Goal: Task Accomplishment & Management: Use online tool/utility

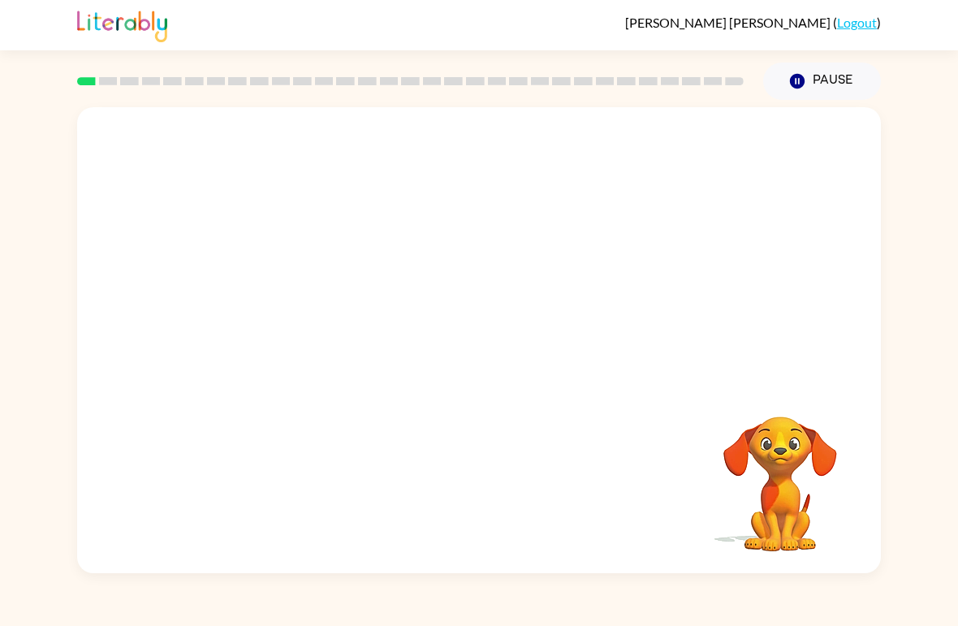
click at [908, 141] on div "Your browser must support playing .mp4 files to use Literably. Please try using…" at bounding box center [479, 336] width 958 height 473
click at [771, 394] on icon "button" at bounding box center [780, 395] width 24 height 24
click at [503, 377] on div at bounding box center [479, 348] width 104 height 59
click at [508, 373] on div at bounding box center [479, 348] width 104 height 59
click at [522, 352] on div at bounding box center [479, 348] width 104 height 59
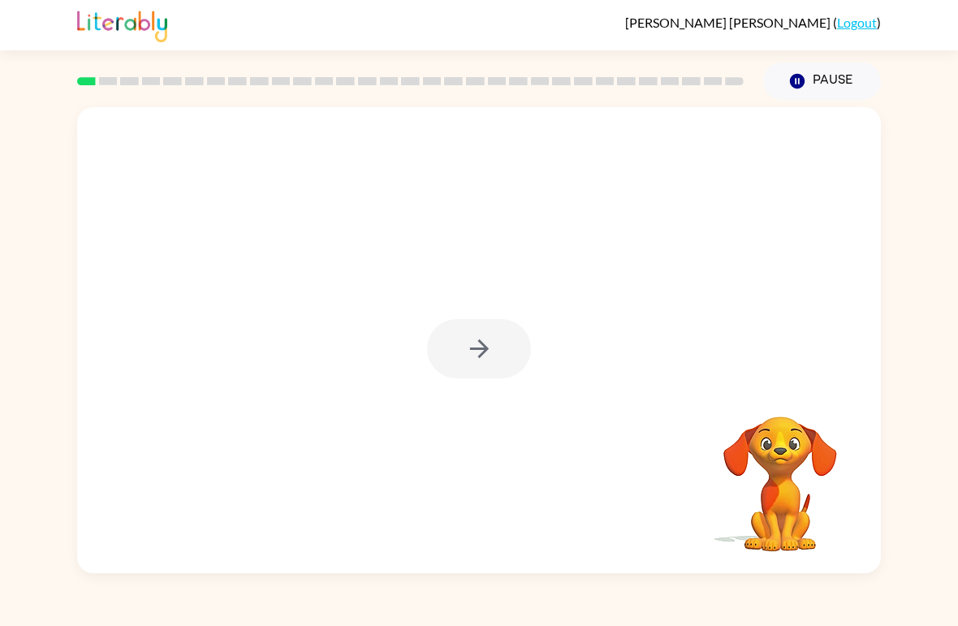
click at [522, 352] on div at bounding box center [479, 348] width 104 height 59
click at [503, 369] on div at bounding box center [479, 348] width 104 height 59
click at [503, 369] on button "button" at bounding box center [479, 348] width 104 height 59
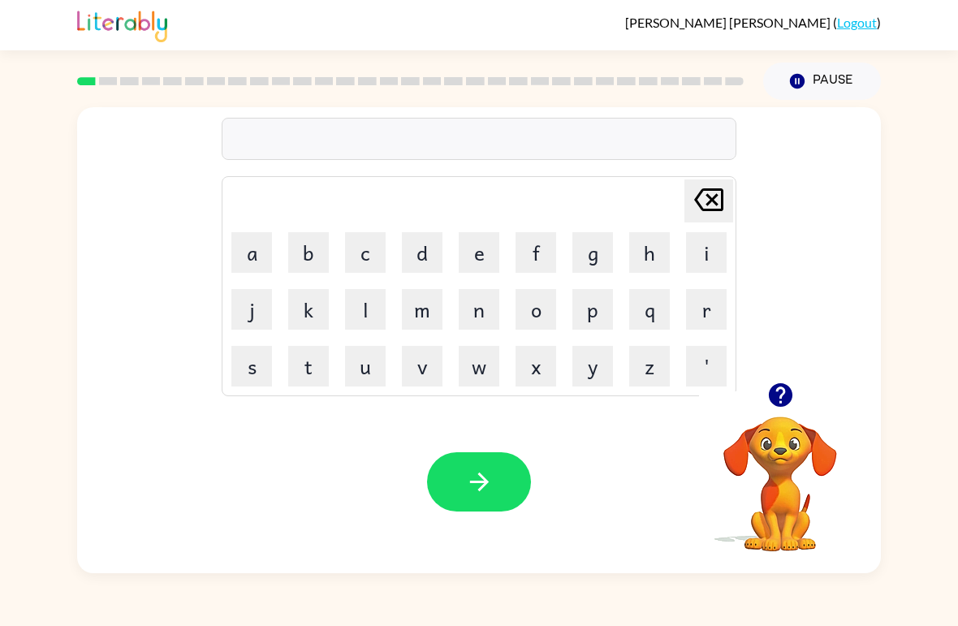
click at [313, 249] on button "b" at bounding box center [308, 252] width 41 height 41
click at [477, 251] on button "e" at bounding box center [479, 252] width 41 height 41
click at [592, 244] on button "g" at bounding box center [592, 252] width 41 height 41
click at [487, 481] on icon "button" at bounding box center [478, 481] width 19 height 19
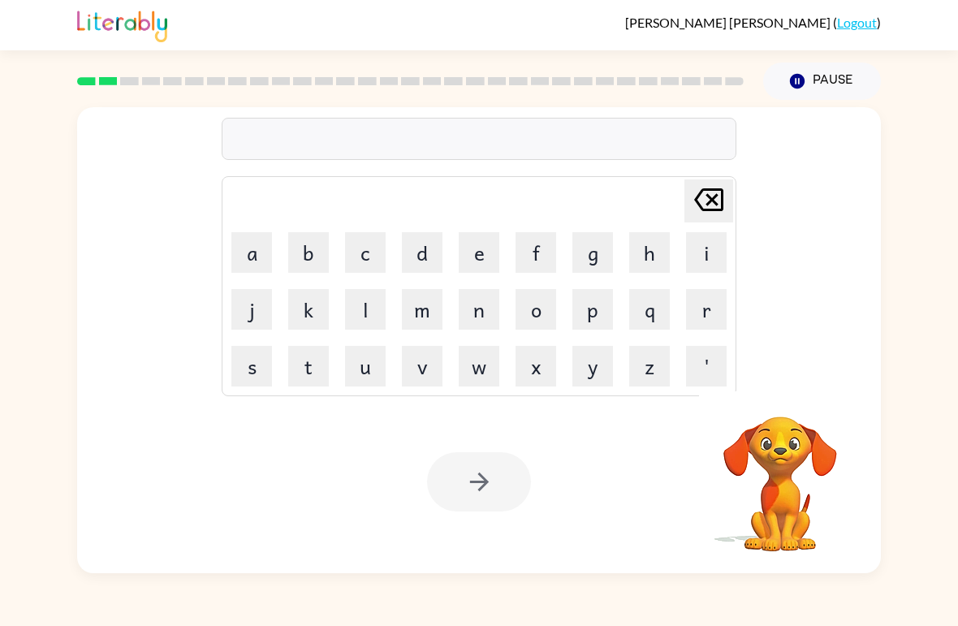
click at [345, 301] on button "l" at bounding box center [365, 309] width 41 height 41
click at [541, 313] on button "o" at bounding box center [535, 309] width 41 height 41
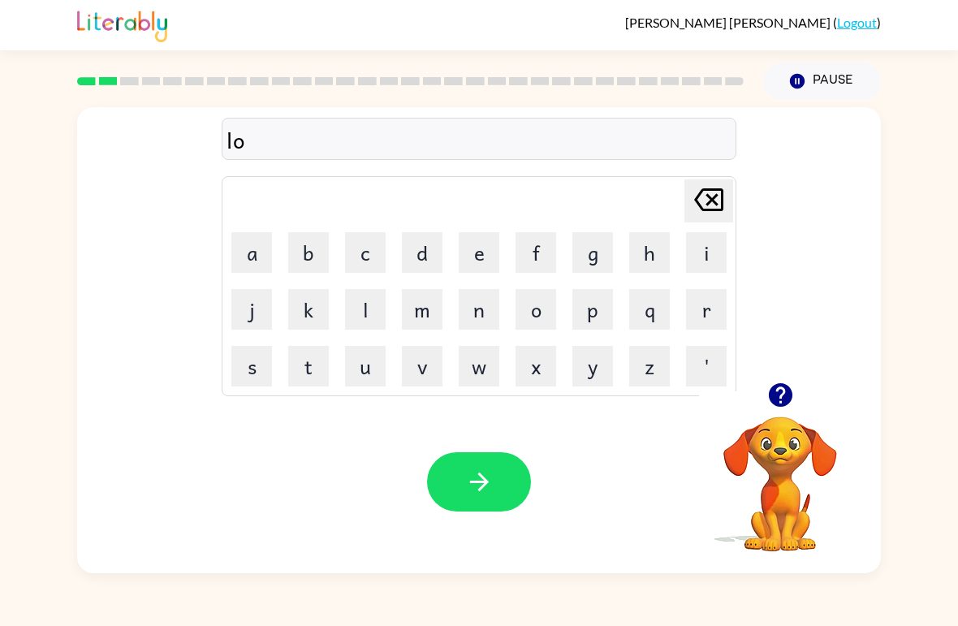
click at [538, 318] on button "o" at bounding box center [535, 309] width 41 height 41
click at [425, 255] on button "d" at bounding box center [422, 252] width 41 height 41
click at [458, 493] on button "button" at bounding box center [479, 481] width 104 height 59
click at [427, 308] on button "m" at bounding box center [422, 309] width 41 height 41
click at [434, 313] on button "m" at bounding box center [422, 309] width 41 height 41
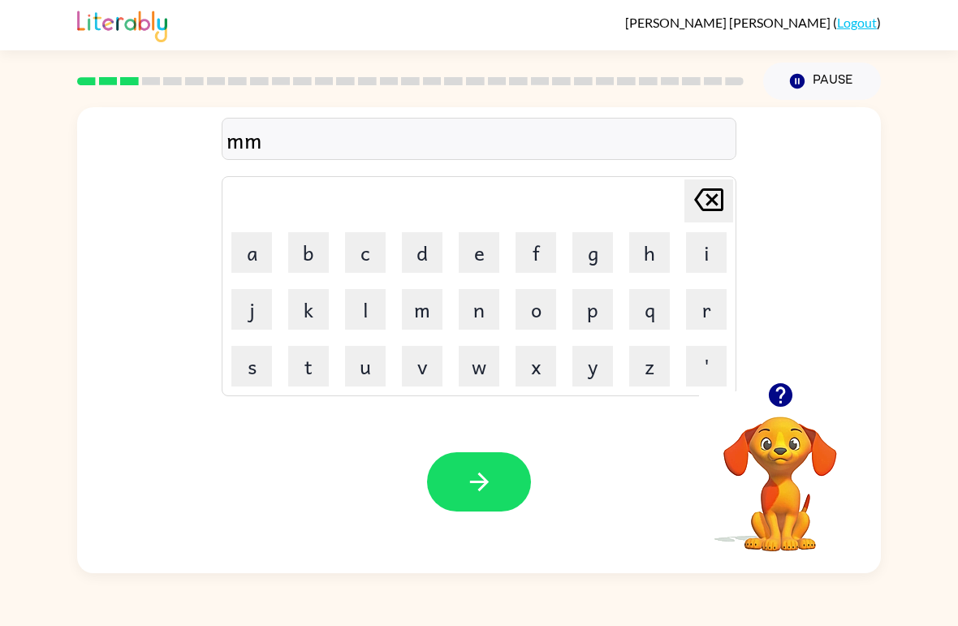
click at [435, 317] on button "m" at bounding box center [422, 309] width 41 height 41
click at [435, 311] on button "m" at bounding box center [422, 309] width 41 height 41
click at [701, 199] on icon "[PERSON_NAME] last character input" at bounding box center [708, 199] width 39 height 39
click at [705, 187] on icon "[PERSON_NAME] last character input" at bounding box center [708, 199] width 39 height 39
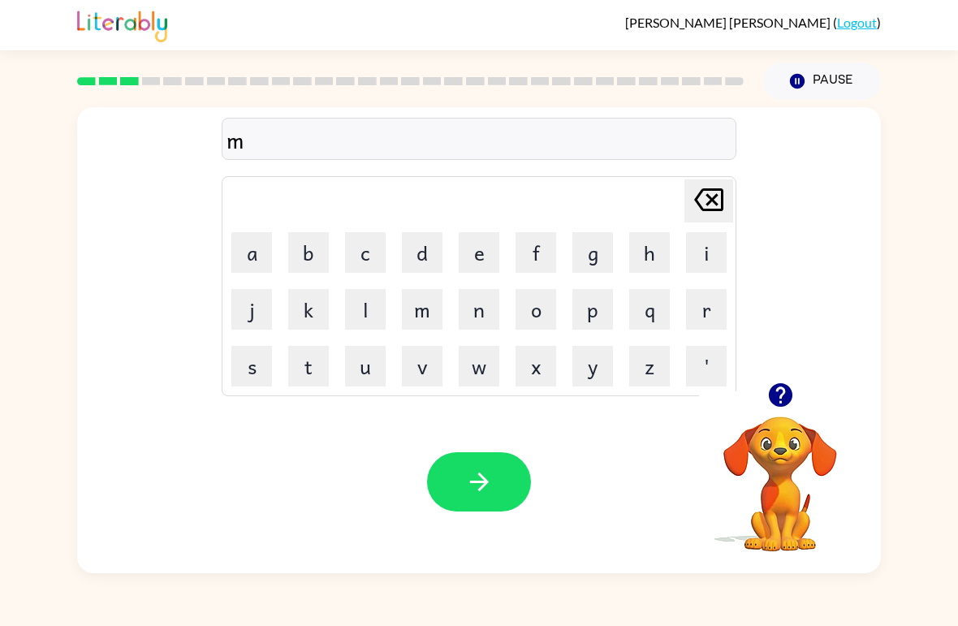
click at [708, 209] on icon at bounding box center [708, 199] width 29 height 23
click at [416, 292] on button "m" at bounding box center [422, 309] width 41 height 41
click at [707, 312] on button "r" at bounding box center [706, 309] width 41 height 41
click at [256, 353] on button "s" at bounding box center [251, 366] width 41 height 41
click at [658, 248] on button "h" at bounding box center [649, 252] width 41 height 41
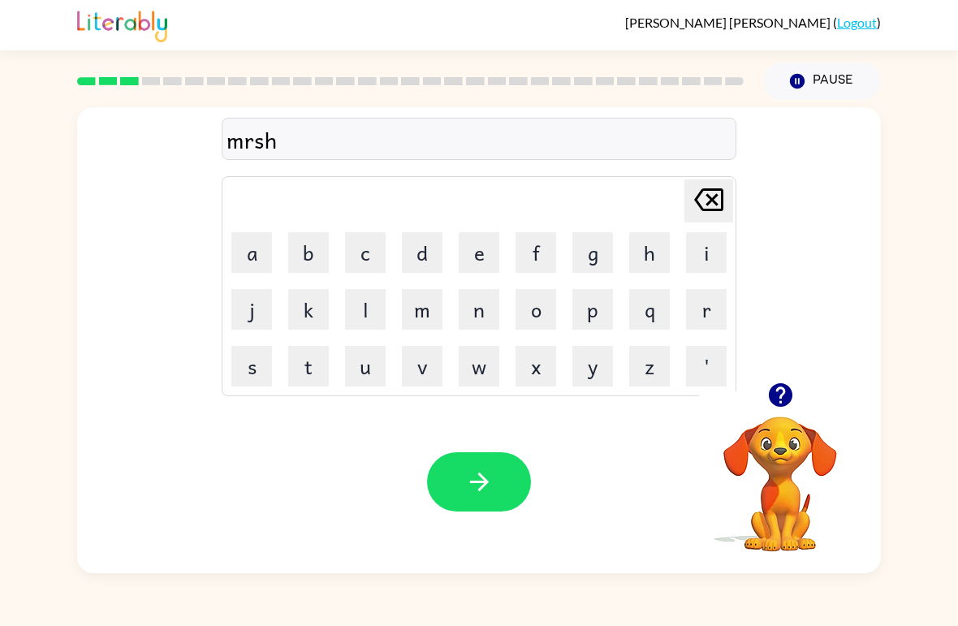
click at [485, 485] on icon "button" at bounding box center [478, 481] width 19 height 19
click at [248, 377] on button "s" at bounding box center [251, 366] width 41 height 41
click at [601, 301] on button "p" at bounding box center [592, 309] width 41 height 41
click at [533, 315] on button "o" at bounding box center [535, 309] width 41 height 41
click at [312, 359] on button "t" at bounding box center [308, 366] width 41 height 41
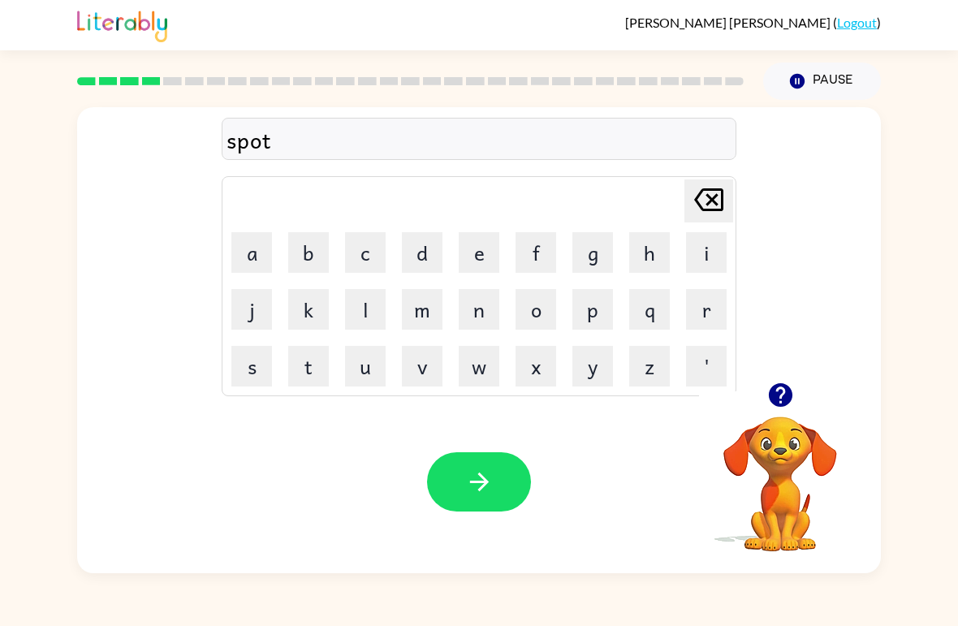
click at [468, 465] on button "button" at bounding box center [479, 481] width 104 height 59
click at [482, 492] on icon "button" at bounding box center [479, 482] width 28 height 28
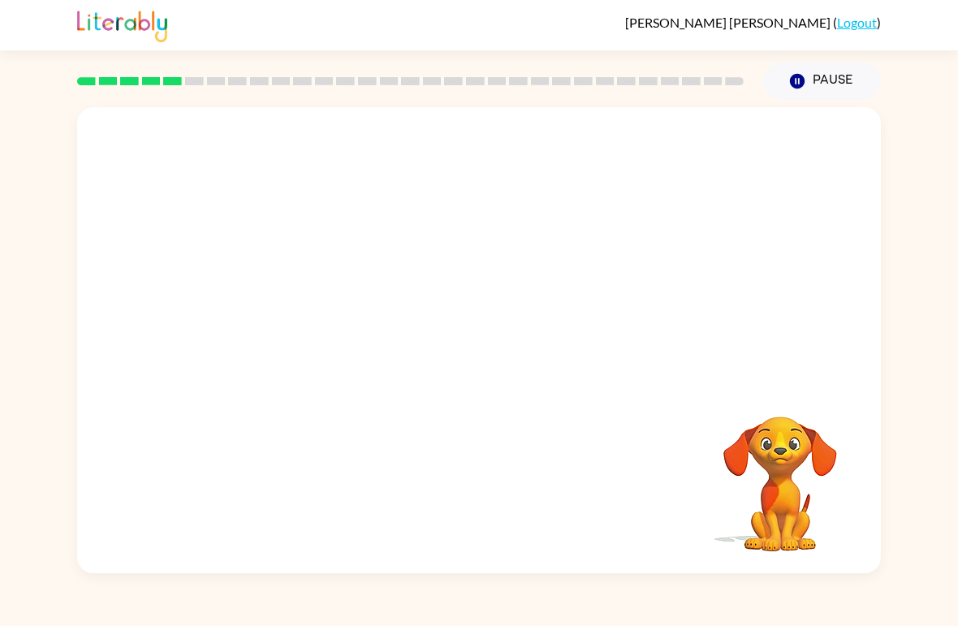
click at [482, 491] on div "Your browser must support playing .mp4 files to use Literably. Please try using…" at bounding box center [479, 340] width 804 height 466
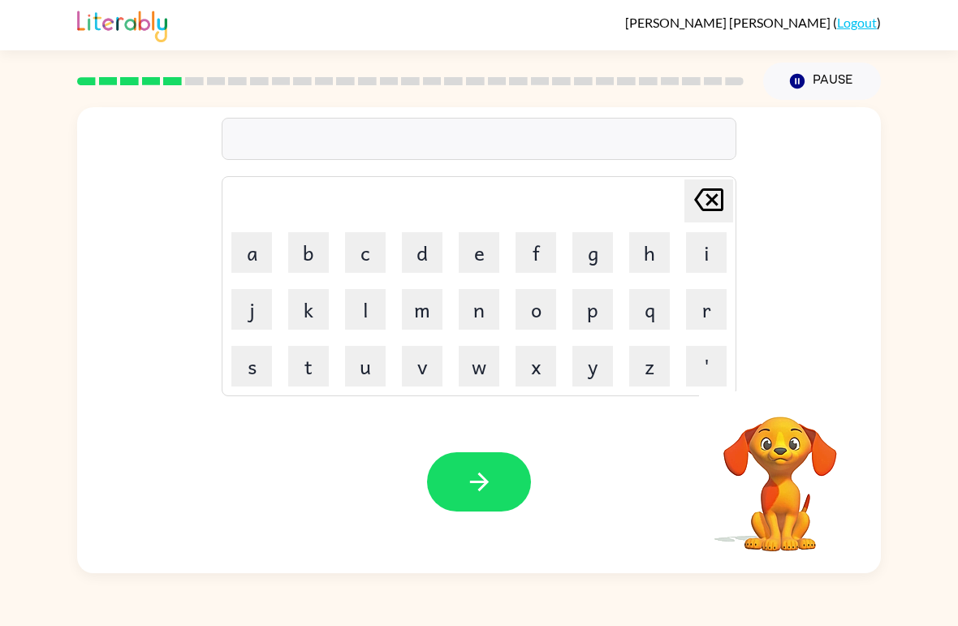
click at [456, 481] on button "button" at bounding box center [479, 481] width 104 height 59
click at [583, 291] on button "p" at bounding box center [592, 309] width 41 height 41
click at [693, 241] on button "i" at bounding box center [706, 252] width 41 height 41
click at [475, 262] on button "e" at bounding box center [479, 252] width 41 height 41
click at [446, 475] on button "button" at bounding box center [479, 481] width 104 height 59
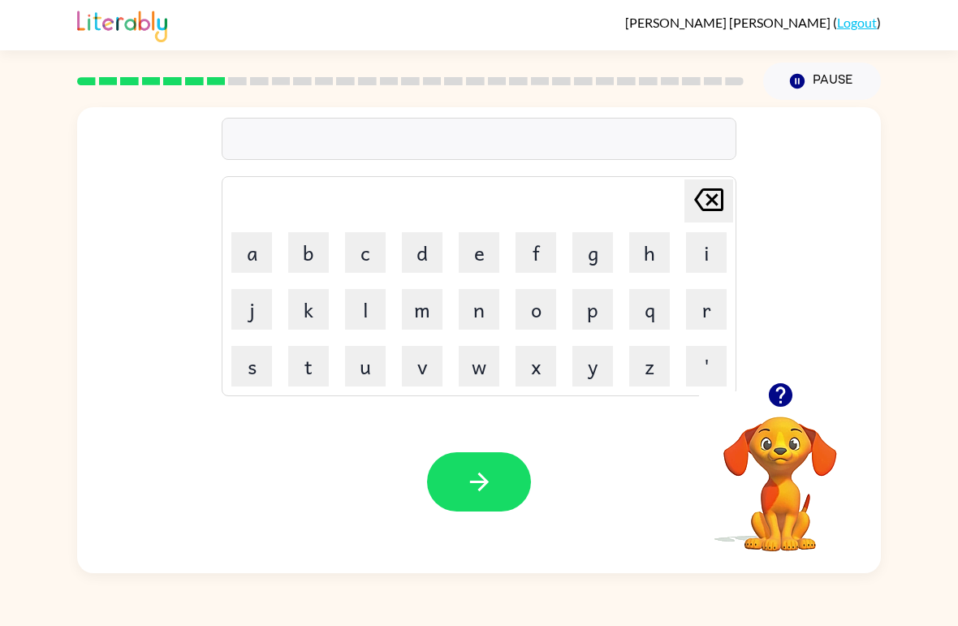
click at [483, 304] on button "n" at bounding box center [479, 309] width 41 height 41
click at [317, 319] on button "k" at bounding box center [308, 309] width 41 height 41
click at [544, 298] on button "o" at bounding box center [535, 309] width 41 height 41
click at [348, 295] on button "l" at bounding box center [365, 309] width 41 height 41
click at [487, 466] on button "button" at bounding box center [479, 481] width 104 height 59
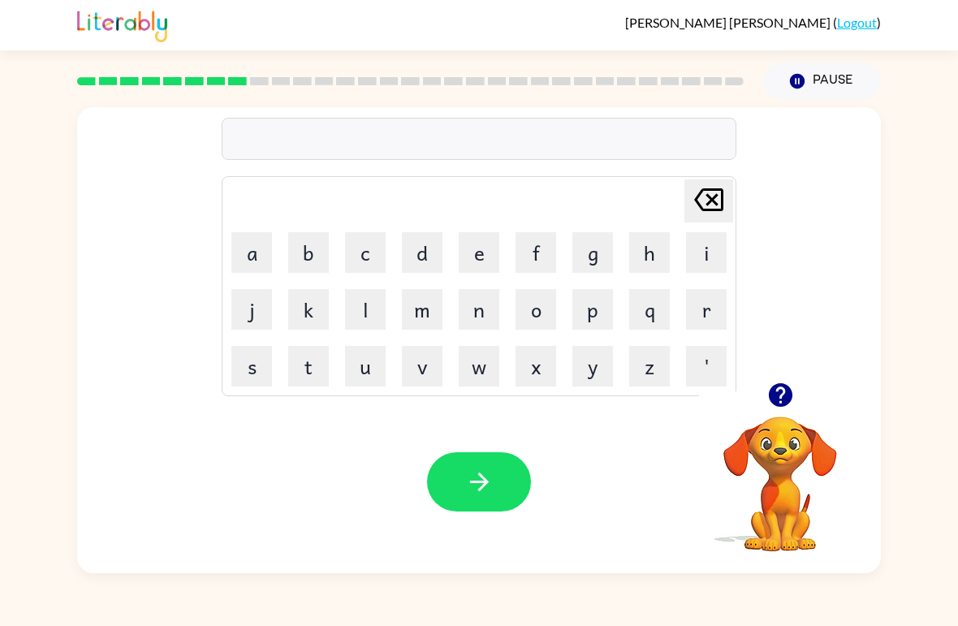
click at [307, 262] on button "b" at bounding box center [308, 252] width 41 height 41
click at [261, 255] on button "a" at bounding box center [251, 252] width 41 height 41
click at [324, 373] on button "t" at bounding box center [308, 366] width 41 height 41
click at [669, 253] on button "h" at bounding box center [649, 252] width 41 height 41
click at [490, 247] on button "e" at bounding box center [479, 252] width 41 height 41
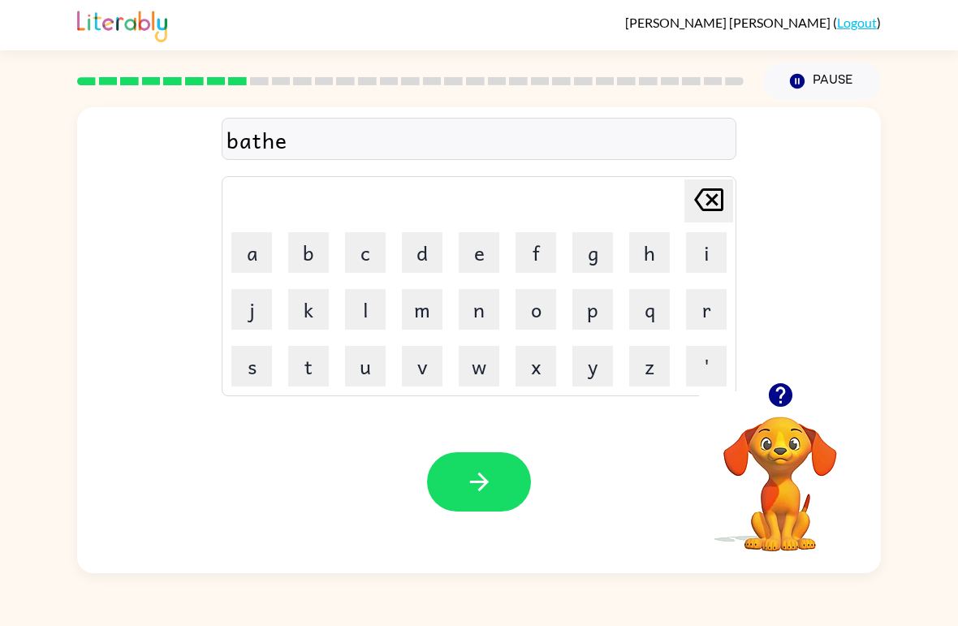
click at [483, 482] on icon "button" at bounding box center [478, 481] width 19 height 19
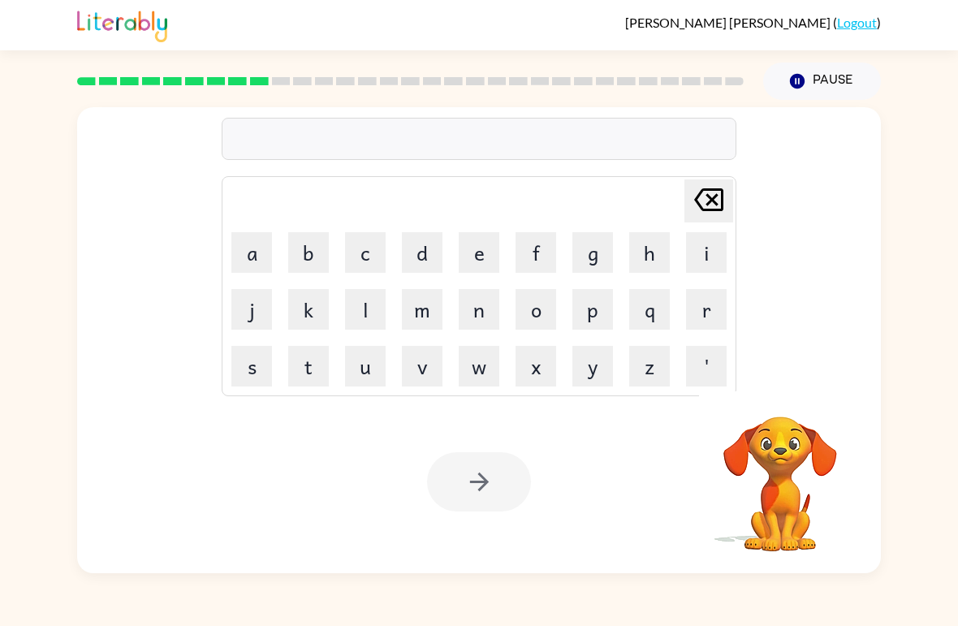
click at [474, 497] on div at bounding box center [479, 481] width 104 height 59
click at [475, 463] on div at bounding box center [479, 481] width 104 height 59
click at [465, 481] on icon "button" at bounding box center [479, 482] width 28 height 28
click at [492, 490] on icon "button" at bounding box center [479, 482] width 28 height 28
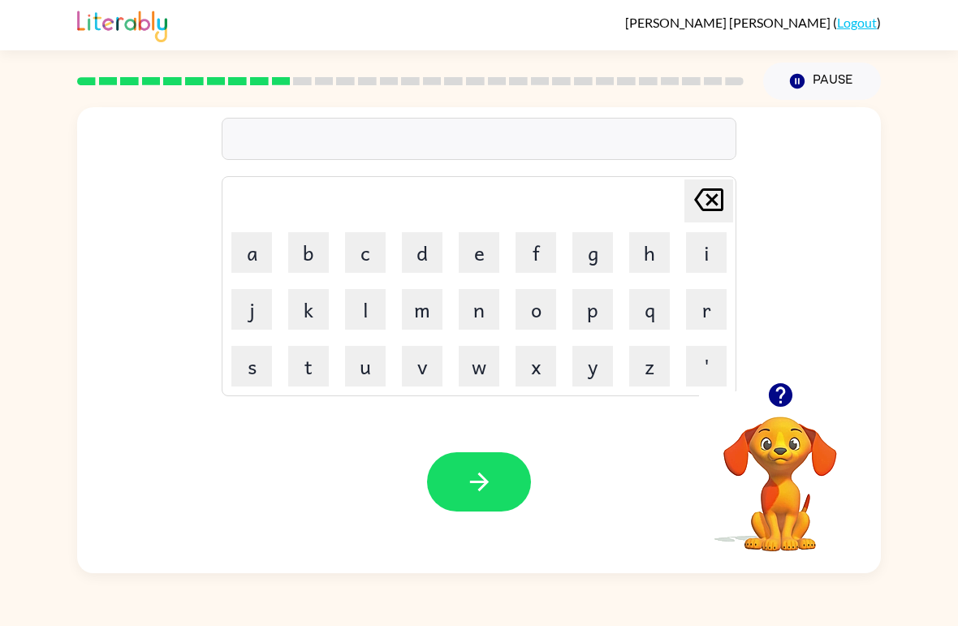
click at [703, 244] on button "i" at bounding box center [706, 252] width 41 height 41
click at [485, 304] on button "n" at bounding box center [479, 309] width 41 height 41
click at [257, 362] on button "s" at bounding box center [251, 366] width 41 height 41
click at [703, 291] on button "r" at bounding box center [706, 309] width 41 height 41
click at [325, 368] on button "t" at bounding box center [308, 366] width 41 height 41
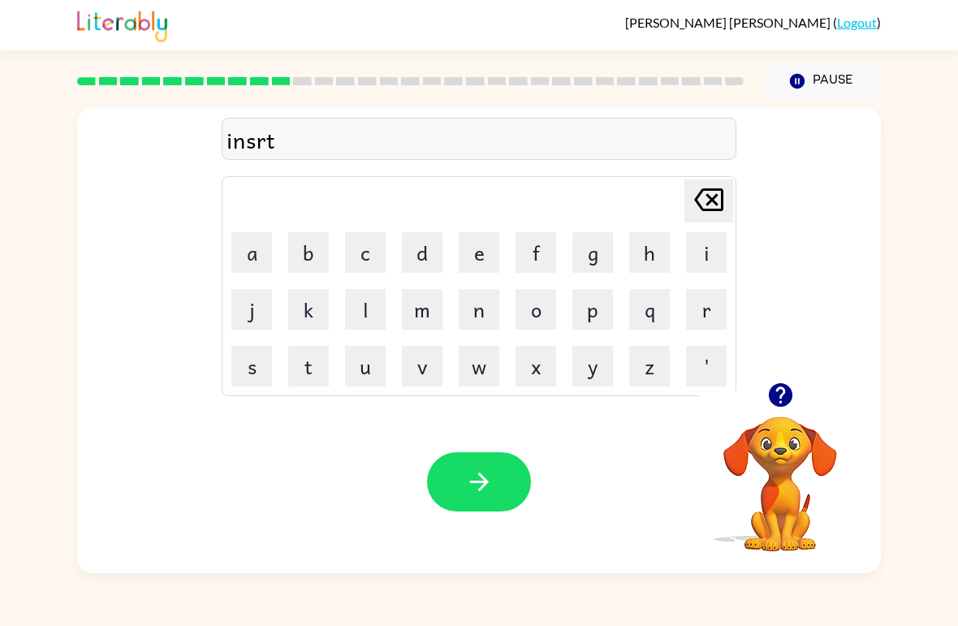
click at [467, 511] on button "button" at bounding box center [479, 481] width 104 height 59
click at [374, 258] on button "c" at bounding box center [365, 252] width 41 height 41
click at [543, 313] on button "o" at bounding box center [535, 309] width 41 height 41
click at [434, 248] on button "d" at bounding box center [422, 252] width 41 height 41
click at [493, 264] on button "e" at bounding box center [479, 252] width 41 height 41
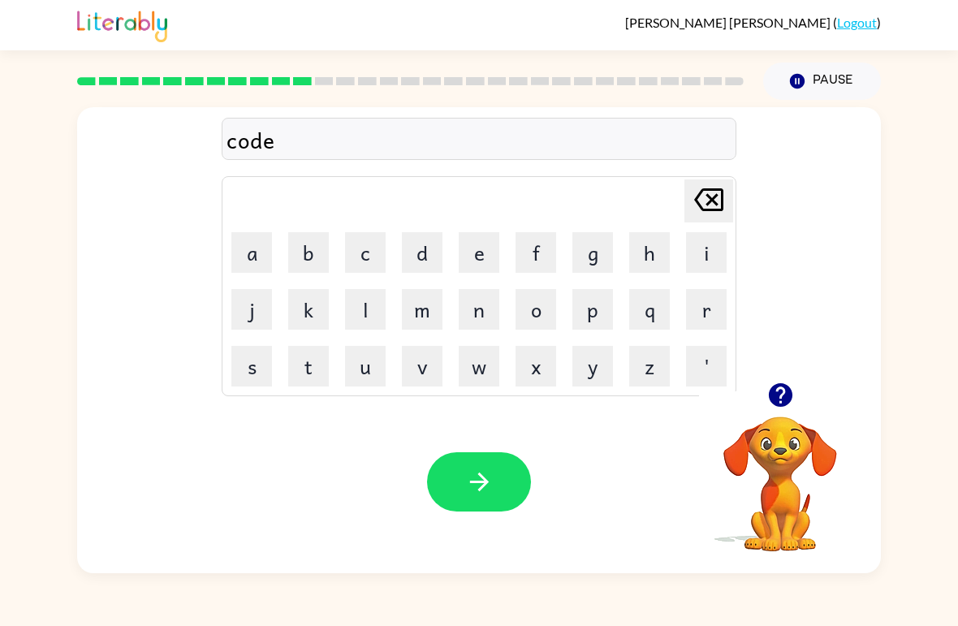
click at [451, 488] on button "button" at bounding box center [479, 481] width 104 height 59
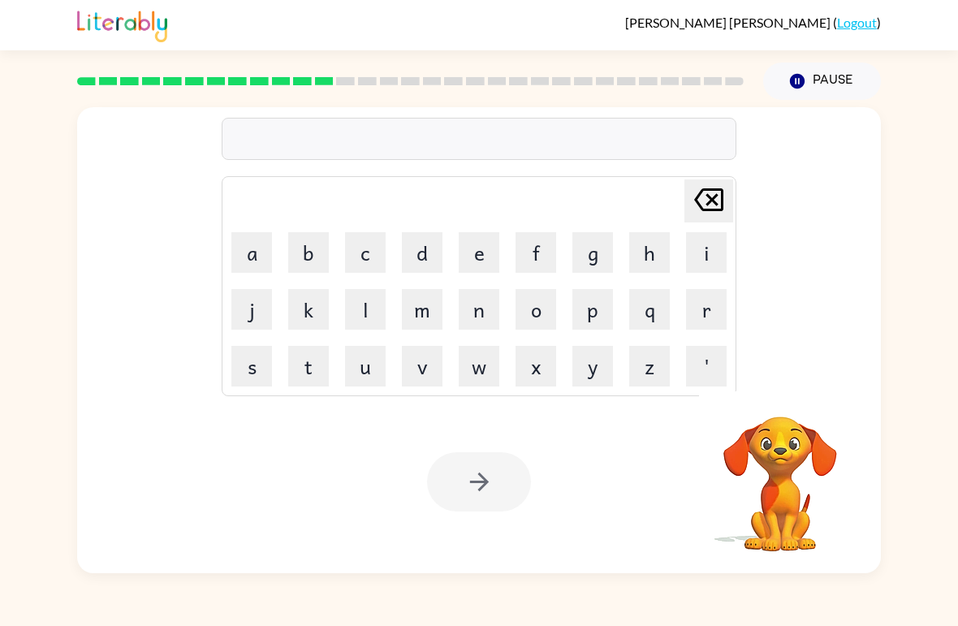
click at [537, 144] on div at bounding box center [479, 139] width 515 height 42
click at [534, 146] on div at bounding box center [479, 139] width 515 height 42
click at [533, 146] on div at bounding box center [479, 139] width 515 height 42
click at [538, 144] on div at bounding box center [479, 139] width 515 height 42
click at [537, 144] on div at bounding box center [479, 139] width 515 height 42
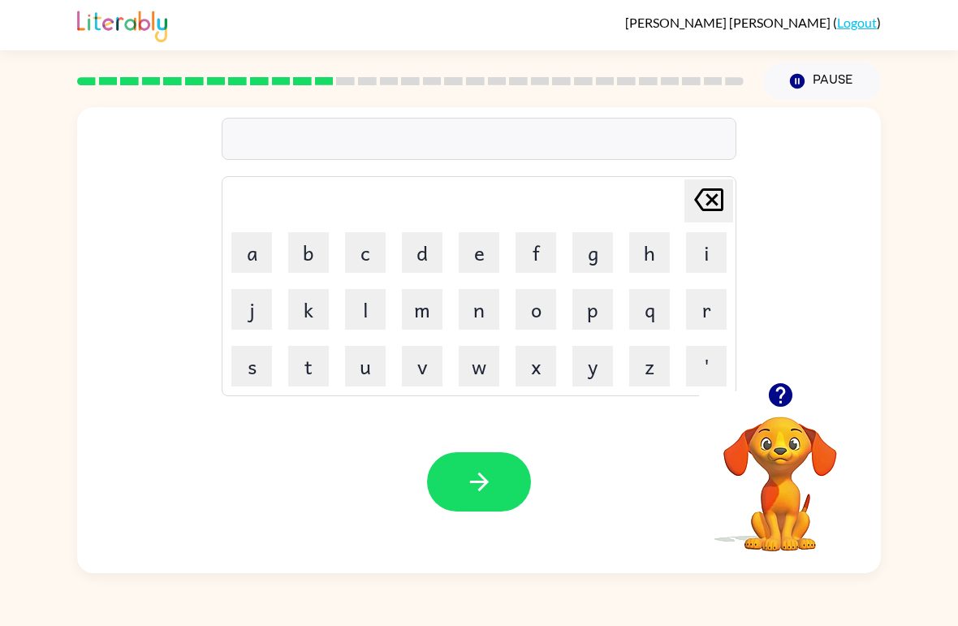
click at [557, 129] on div at bounding box center [479, 139] width 515 height 42
click at [556, 129] on div at bounding box center [479, 139] width 515 height 42
click at [436, 483] on button "button" at bounding box center [479, 481] width 104 height 59
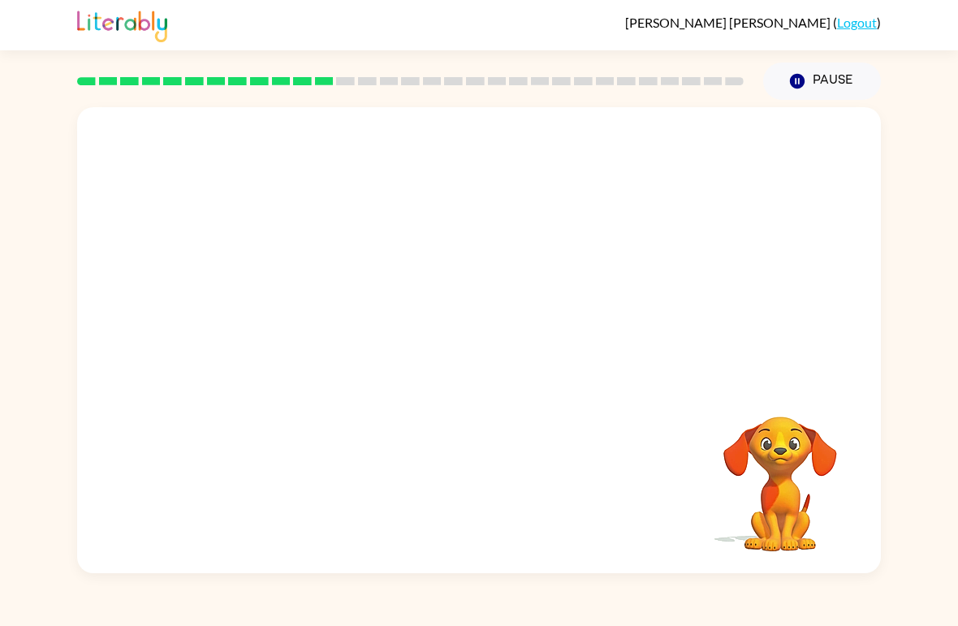
click at [441, 504] on div "Your browser must support playing .mp4 files to use Literably. Please try using…" at bounding box center [479, 340] width 804 height 466
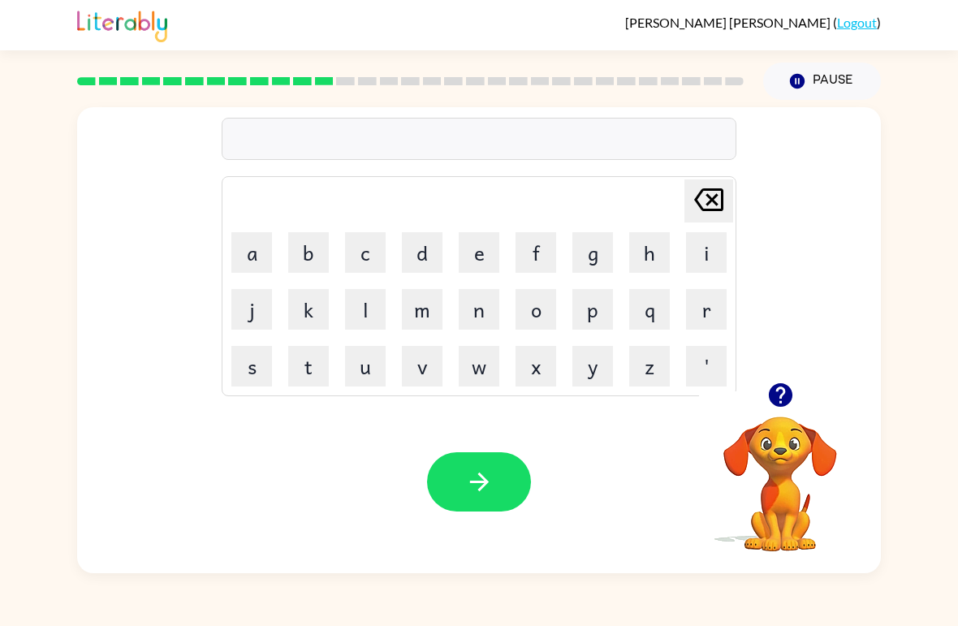
click at [508, 486] on button "button" at bounding box center [479, 481] width 104 height 59
click at [257, 360] on button "s" at bounding box center [251, 366] width 41 height 41
click at [482, 356] on button "w" at bounding box center [479, 366] width 41 height 41
click at [481, 244] on button "e" at bounding box center [479, 252] width 41 height 41
click at [490, 300] on button "n" at bounding box center [479, 309] width 41 height 41
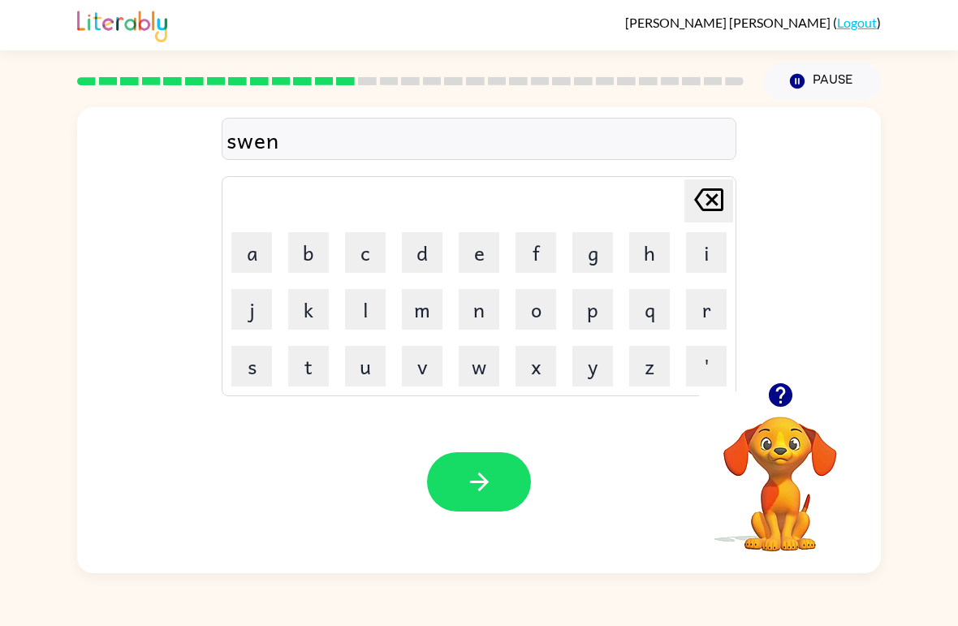
click at [473, 248] on button "e" at bounding box center [479, 252] width 41 height 41
click at [265, 355] on button "s" at bounding box center [251, 366] width 41 height 41
click at [487, 472] on icon "button" at bounding box center [479, 482] width 28 height 28
click at [592, 313] on button "p" at bounding box center [592, 309] width 41 height 41
click at [705, 236] on button "i" at bounding box center [706, 252] width 41 height 41
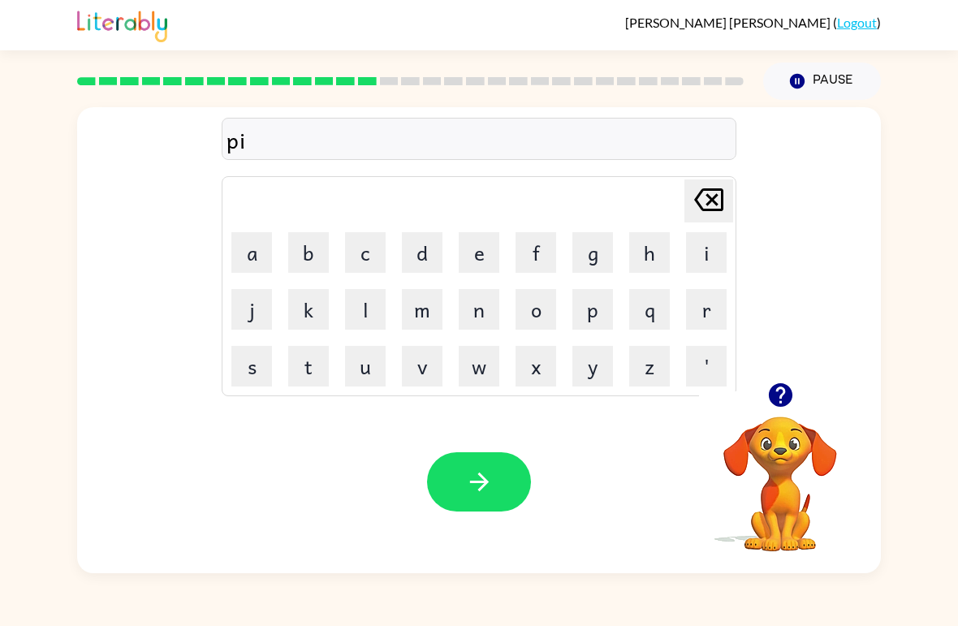
click at [372, 304] on button "l" at bounding box center [365, 309] width 41 height 41
click at [692, 243] on button "i" at bounding box center [706, 252] width 41 height 41
click at [310, 367] on button "t" at bounding box center [308, 366] width 41 height 41
click at [478, 481] on icon "button" at bounding box center [479, 482] width 28 height 28
click at [485, 539] on div "Your browser must support playing .mp4 files to use Literably. Please try using…" at bounding box center [479, 481] width 804 height 183
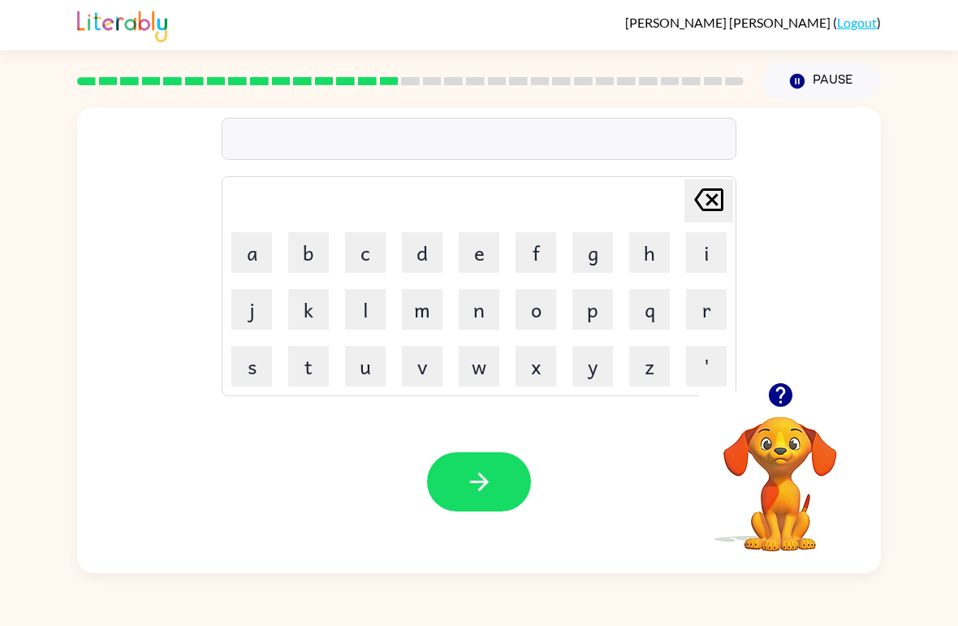
click at [482, 507] on button "button" at bounding box center [479, 481] width 104 height 59
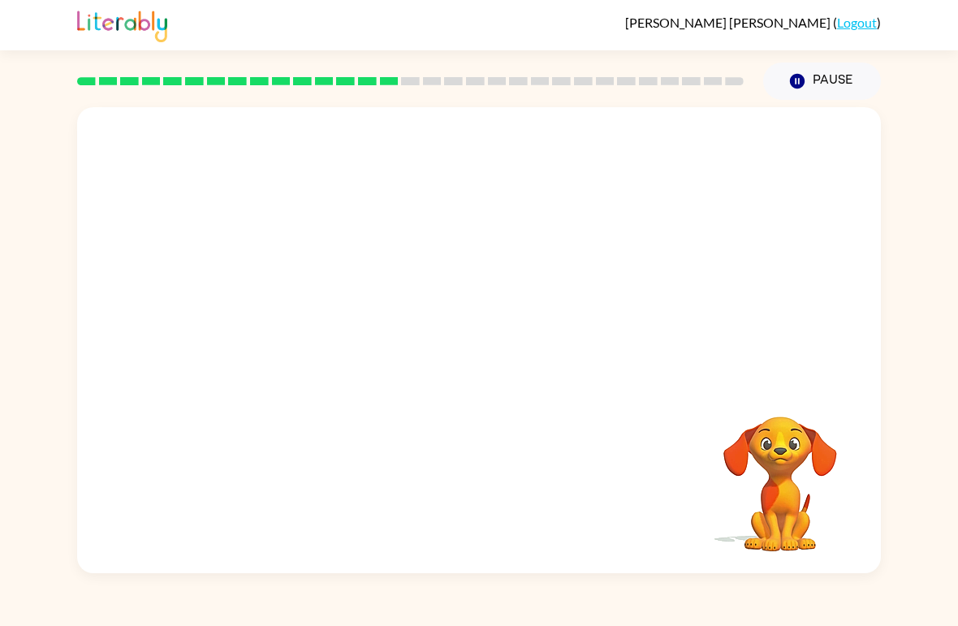
click at [425, 323] on div "Your browser must support playing .mp4 files to use Literably. Please try using…" at bounding box center [479, 340] width 804 height 466
click at [424, 323] on div "Your browser must support playing .mp4 files to use Literably. Please try using…" at bounding box center [479, 340] width 804 height 466
click at [398, 384] on div "Your browser must support playing .mp4 files to use Literably. Please try using…" at bounding box center [479, 340] width 804 height 466
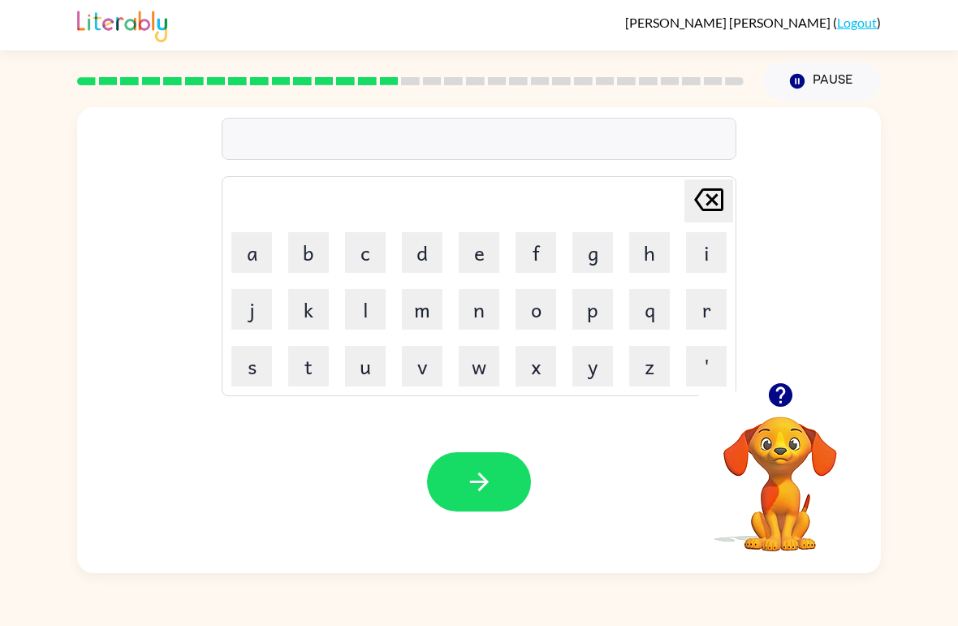
click at [451, 408] on div "Your browser must support playing .mp4 files to use Literably. Please try using…" at bounding box center [479, 481] width 804 height 183
click at [468, 498] on button "button" at bounding box center [479, 481] width 104 height 59
click at [478, 473] on icon "button" at bounding box center [479, 482] width 28 height 28
click at [753, 80] on div at bounding box center [410, 81] width 686 height 57
click at [473, 489] on icon "button" at bounding box center [479, 482] width 28 height 28
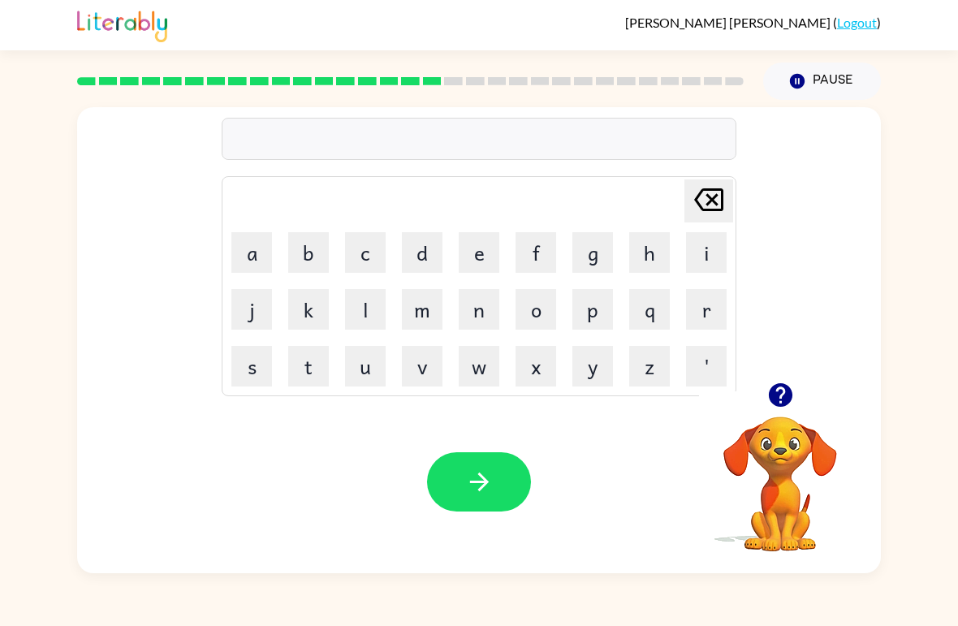
click at [548, 237] on button "f" at bounding box center [535, 252] width 41 height 41
click at [382, 306] on button "l" at bounding box center [365, 309] width 41 height 41
click at [473, 240] on button "e" at bounding box center [479, 252] width 41 height 41
click at [589, 295] on button "p" at bounding box center [592, 309] width 41 height 41
click at [698, 255] on button "i" at bounding box center [706, 252] width 41 height 41
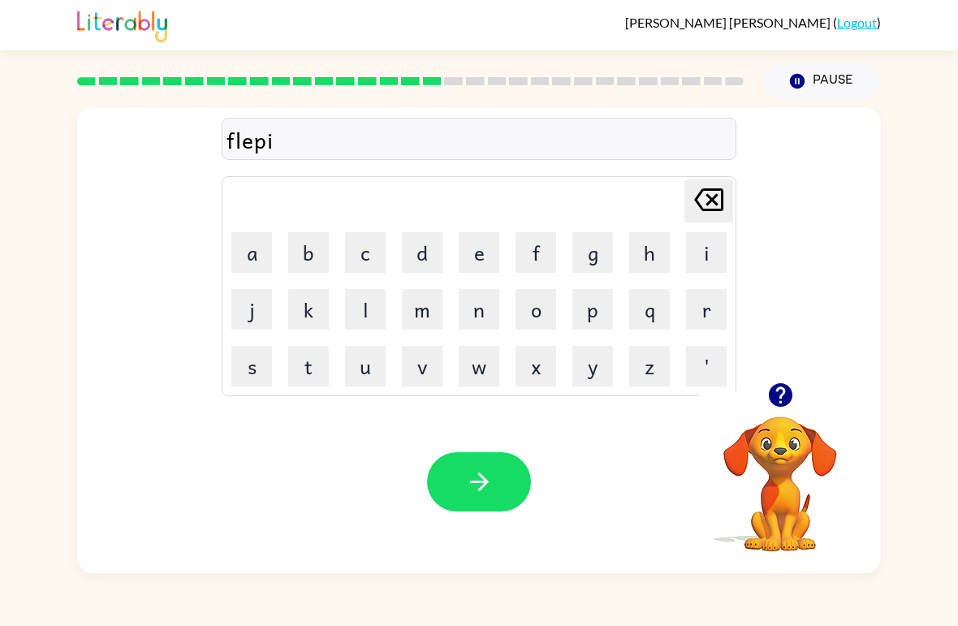
click at [955, 37] on div "[PERSON_NAME] [PERSON_NAME] ( Logout )" at bounding box center [479, 25] width 958 height 50
click at [668, 120] on div "flepi" at bounding box center [479, 139] width 515 height 42
click at [472, 319] on button "n" at bounding box center [479, 309] width 41 height 41
click at [585, 245] on button "g" at bounding box center [592, 252] width 41 height 41
click at [513, 525] on div "Your browser must support playing .mp4 files to use Literably. Please try using…" at bounding box center [479, 481] width 804 height 183
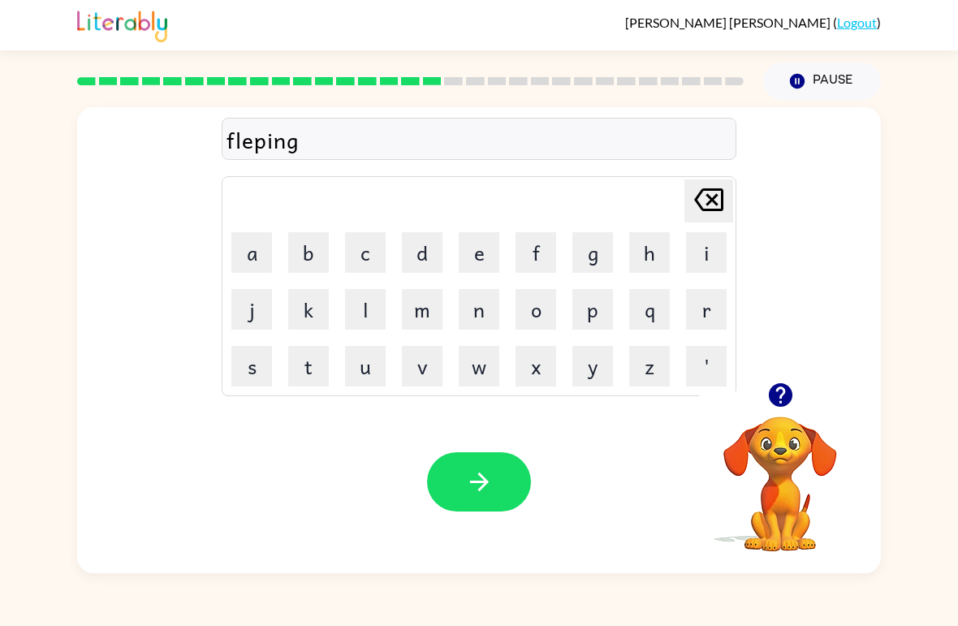
click at [505, 491] on button "button" at bounding box center [479, 481] width 104 height 59
click at [442, 463] on button "button" at bounding box center [479, 481] width 104 height 59
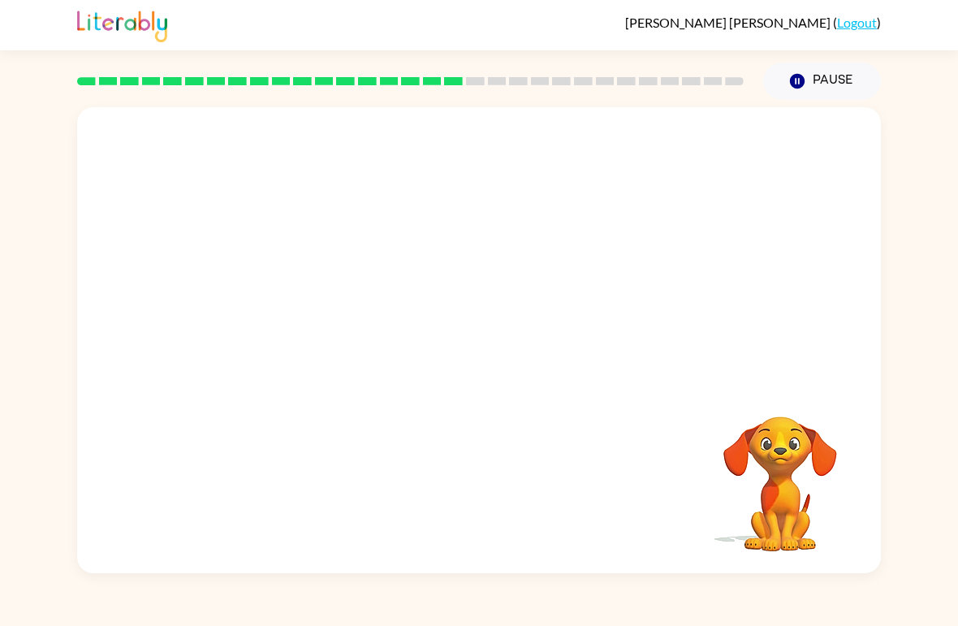
click at [448, 262] on div "Your browser must support playing .mp4 files to use Literably. Please try using…" at bounding box center [479, 340] width 804 height 466
click at [419, 258] on div "Your browser must support playing .mp4 files to use Literably. Please try using…" at bounding box center [479, 340] width 804 height 466
click at [471, 335] on div "Your browser must support playing .mp4 files to use Literably. Please try using…" at bounding box center [479, 340] width 804 height 466
click at [431, 316] on div "Your browser must support playing .mp4 files to use Literably. Please try using…" at bounding box center [479, 340] width 804 height 466
click at [467, 305] on div "Your browser must support playing .mp4 files to use Literably. Please try using…" at bounding box center [479, 340] width 804 height 466
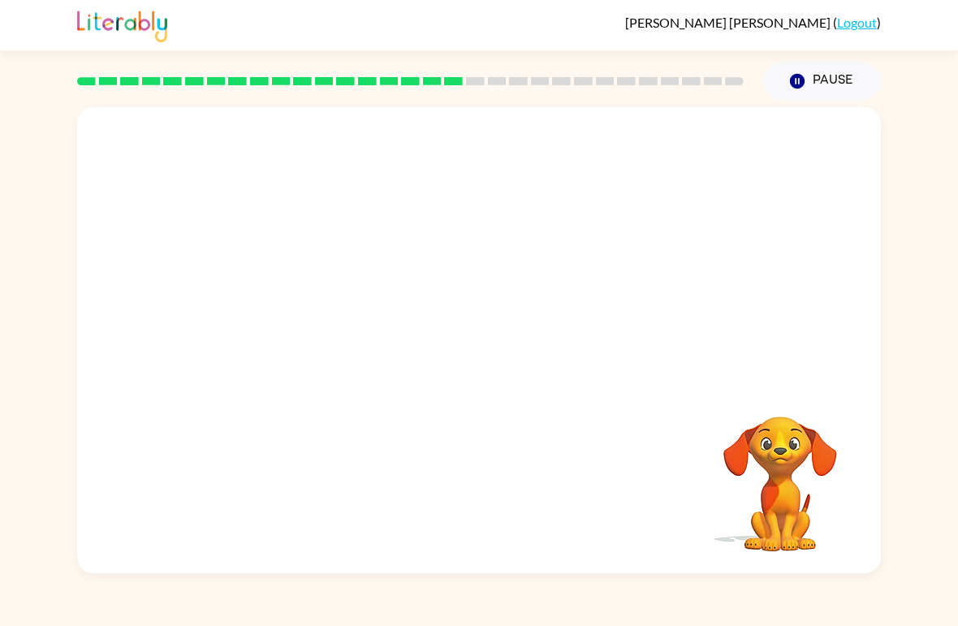
click at [444, 265] on div "Your browser must support playing .mp4 files to use Literably. Please try using…" at bounding box center [479, 340] width 804 height 466
click at [437, 287] on div "Your browser must support playing .mp4 files to use Literably. Please try using…" at bounding box center [479, 340] width 804 height 466
click at [425, 305] on div "Your browser must support playing .mp4 files to use Literably. Please try using…" at bounding box center [479, 340] width 804 height 466
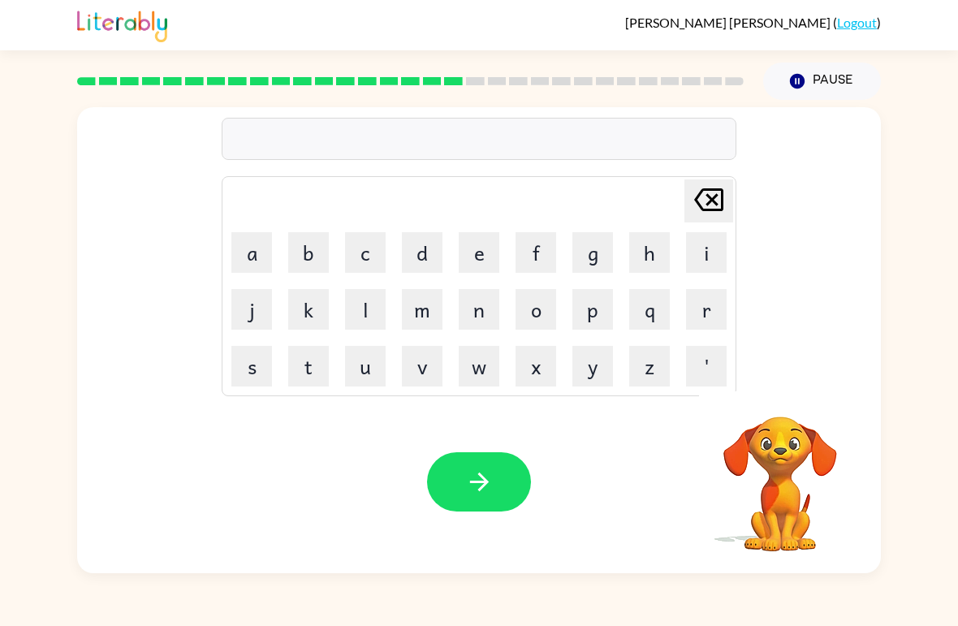
click at [699, 185] on icon "[PERSON_NAME] last character input" at bounding box center [708, 199] width 39 height 39
click at [483, 464] on button "button" at bounding box center [479, 481] width 104 height 59
click at [492, 239] on button "e" at bounding box center [479, 252] width 41 height 41
click at [248, 368] on button "s" at bounding box center [251, 366] width 41 height 41
click at [487, 225] on td "e" at bounding box center [478, 252] width 55 height 55
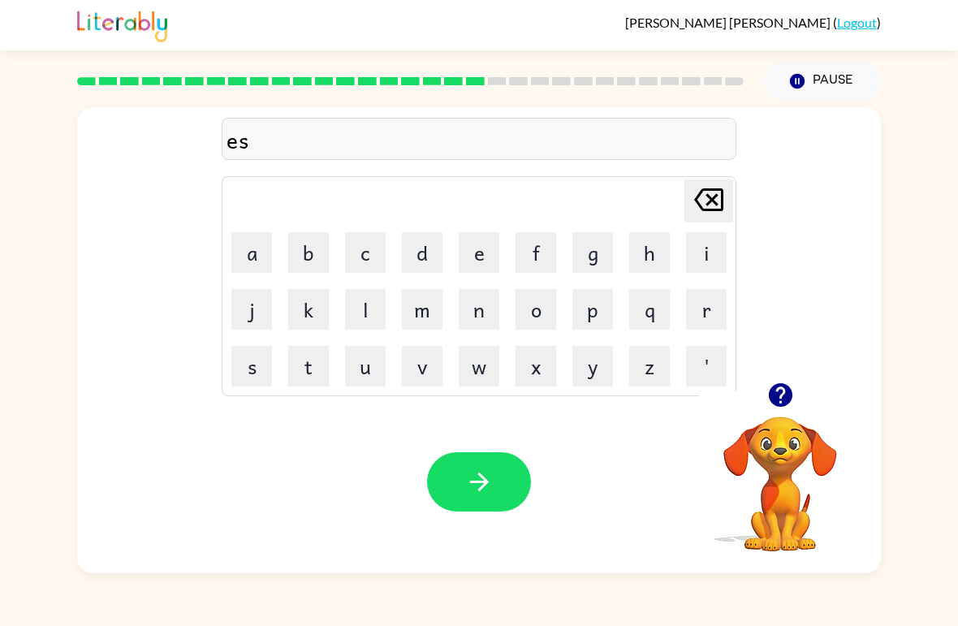
click at [480, 232] on button "e" at bounding box center [479, 252] width 41 height 41
click at [606, 373] on button "y" at bounding box center [592, 366] width 41 height 41
click at [481, 475] on icon "button" at bounding box center [479, 482] width 28 height 28
click at [419, 233] on button "d" at bounding box center [422, 252] width 41 height 41
click at [714, 252] on button "i" at bounding box center [706, 252] width 41 height 41
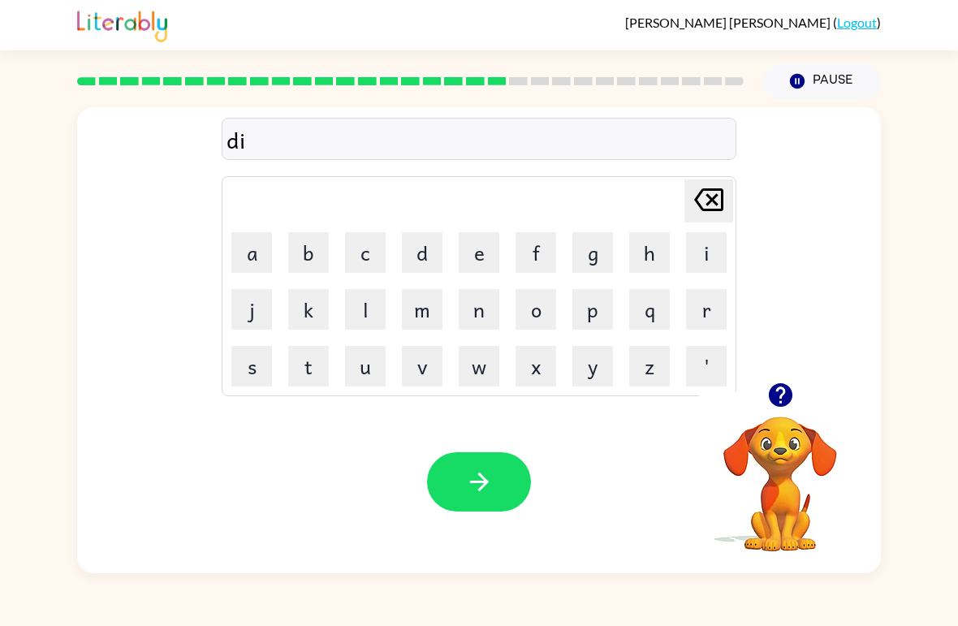
click at [488, 471] on icon "button" at bounding box center [479, 482] width 28 height 28
click at [501, 423] on div "Your browser must support playing .mp4 files to use Literably. Please try using…" at bounding box center [479, 481] width 804 height 183
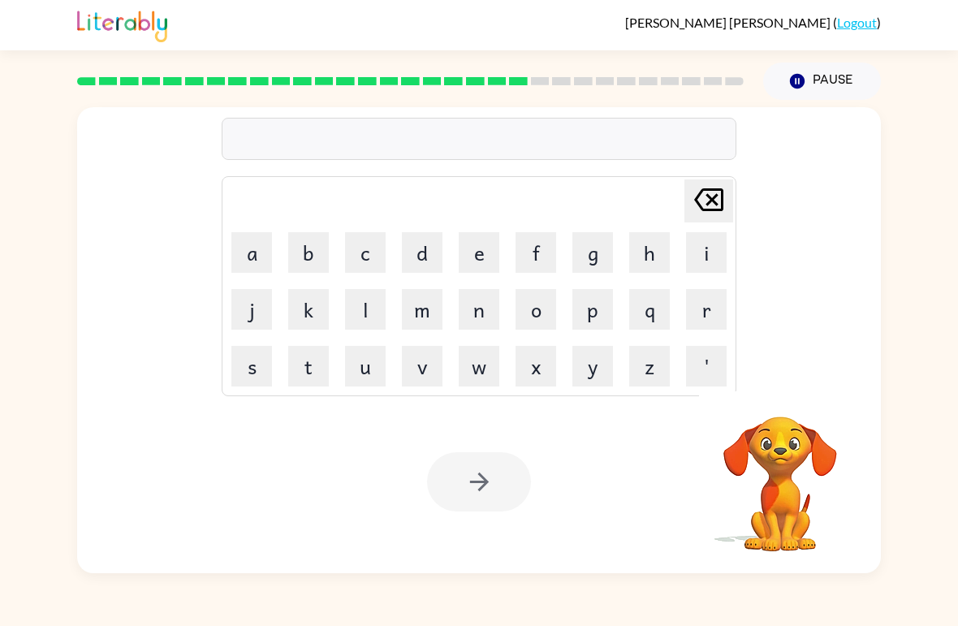
click at [955, 373] on div "[PERSON_NAME] last character input a b c d e f g h i j k l m n o p q r s t u v …" at bounding box center [479, 336] width 958 height 473
click at [469, 268] on button "e" at bounding box center [479, 252] width 41 height 41
click at [718, 198] on icon "[PERSON_NAME] last character input" at bounding box center [708, 199] width 39 height 39
click at [490, 497] on button "button" at bounding box center [479, 481] width 104 height 59
click at [513, 481] on button "button" at bounding box center [479, 481] width 104 height 59
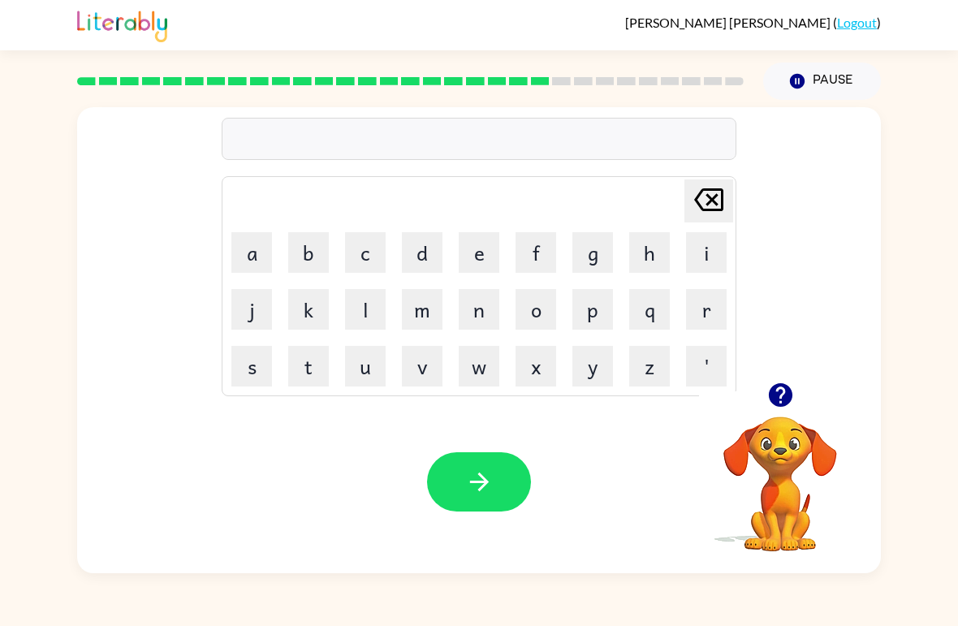
click at [475, 416] on div "Your browser must support playing .mp4 files to use Literably. Please try using…" at bounding box center [479, 481] width 804 height 183
click at [494, 455] on button "button" at bounding box center [479, 481] width 104 height 59
click at [487, 475] on icon "button" at bounding box center [479, 482] width 28 height 28
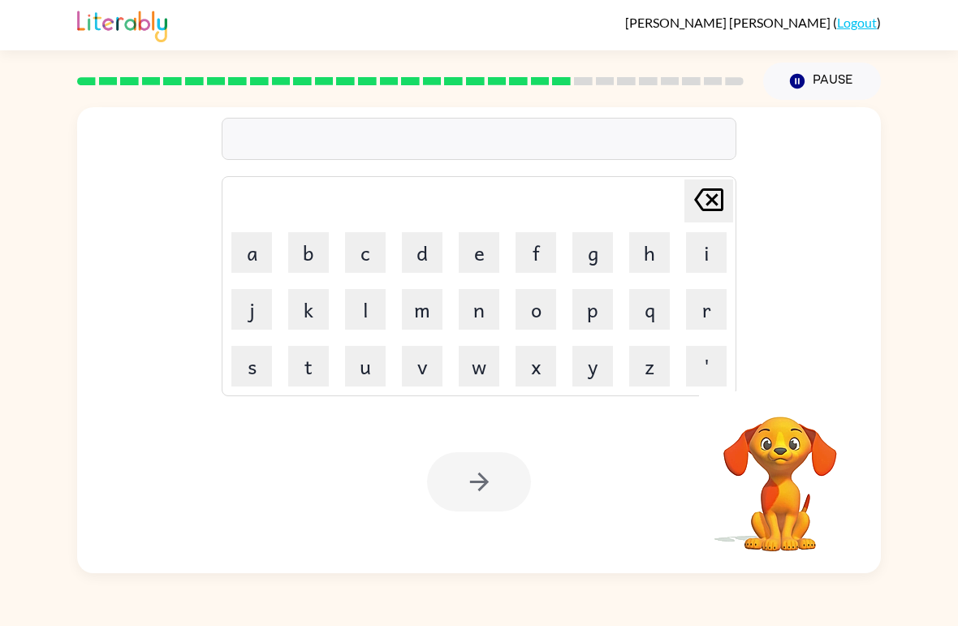
click at [481, 369] on button "w" at bounding box center [479, 366] width 41 height 41
click at [472, 250] on button "e" at bounding box center [479, 252] width 41 height 41
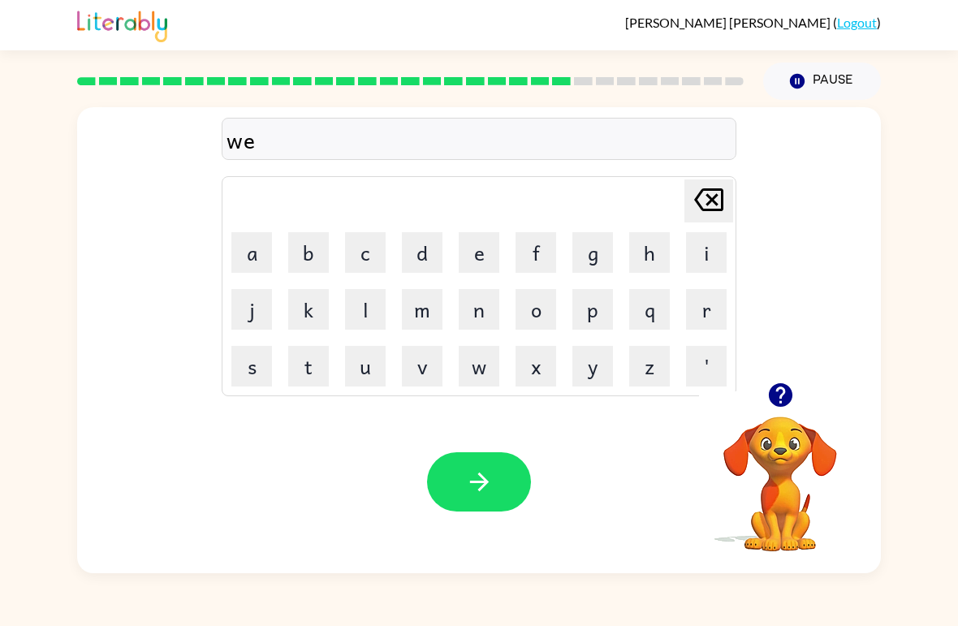
click at [313, 359] on button "t" at bounding box center [308, 366] width 41 height 41
click at [475, 244] on button "e" at bounding box center [479, 252] width 41 height 41
click at [698, 313] on button "r" at bounding box center [706, 309] width 41 height 41
click at [471, 524] on div "Your browser must support playing .mp4 files to use Literably. Please try using…" at bounding box center [479, 481] width 804 height 183
click at [502, 484] on button "button" at bounding box center [479, 481] width 104 height 59
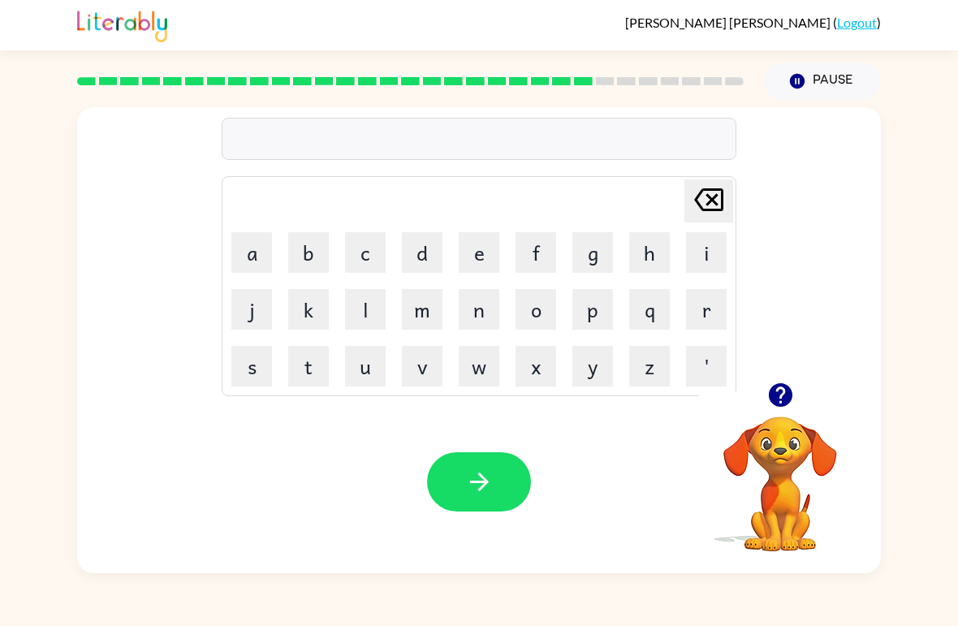
click at [799, 447] on video "Your browser must support playing .mp4 files to use Literably. Please try using…" at bounding box center [780, 472] width 162 height 162
click at [807, 460] on video "Your browser must support playing .mp4 files to use Literably. Please try using…" at bounding box center [780, 472] width 162 height 162
click at [790, 392] on icon "button" at bounding box center [780, 395] width 24 height 24
click at [415, 253] on button "d" at bounding box center [422, 252] width 41 height 41
click at [484, 248] on button "e" at bounding box center [479, 252] width 41 height 41
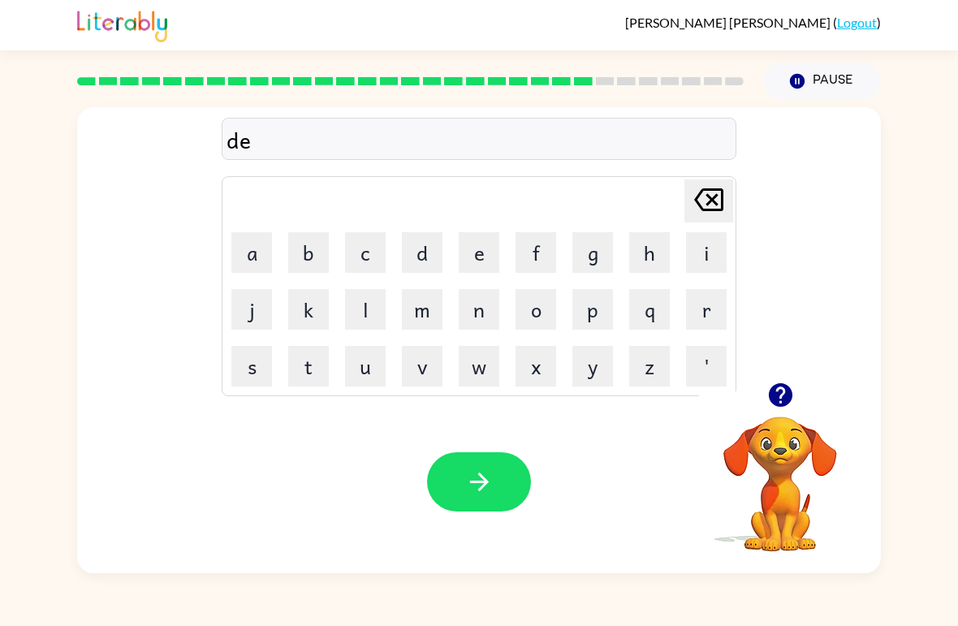
click at [368, 374] on button "u" at bounding box center [365, 366] width 41 height 41
click at [257, 359] on button "s" at bounding box center [251, 366] width 41 height 41
click at [691, 249] on button "i" at bounding box center [706, 252] width 41 height 41
click at [420, 243] on button "d" at bounding box center [422, 252] width 41 height 41
click at [725, 234] on button "i" at bounding box center [706, 252] width 41 height 41
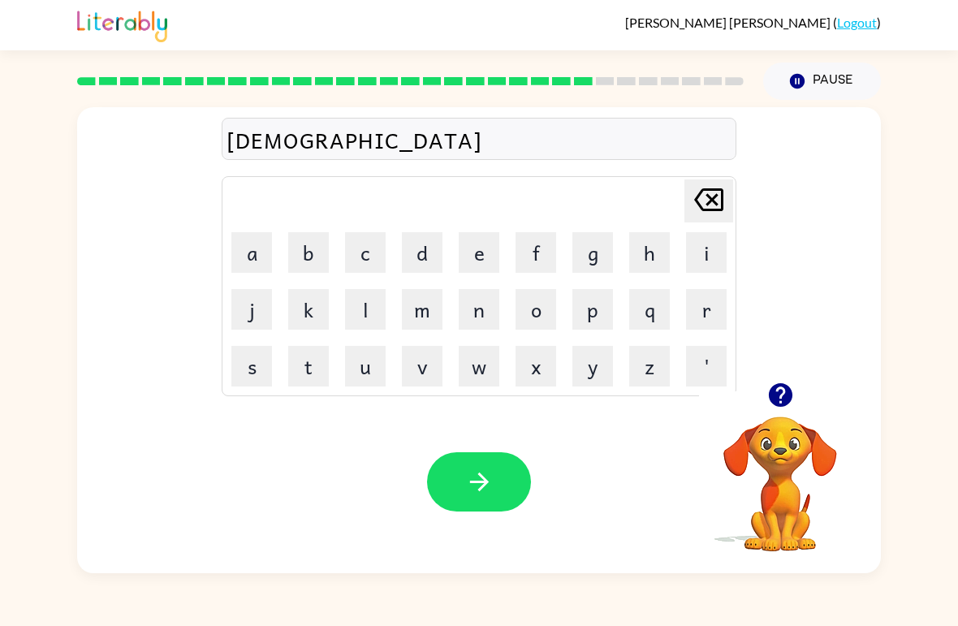
click at [485, 291] on button "n" at bounding box center [479, 309] width 41 height 41
click at [595, 242] on button "g" at bounding box center [592, 252] width 41 height 41
click at [489, 476] on icon "button" at bounding box center [479, 482] width 28 height 28
click at [429, 461] on div at bounding box center [479, 481] width 104 height 59
click at [400, 462] on div "Your browser must support playing .mp4 files to use Literably. Please try using…" at bounding box center [479, 481] width 804 height 183
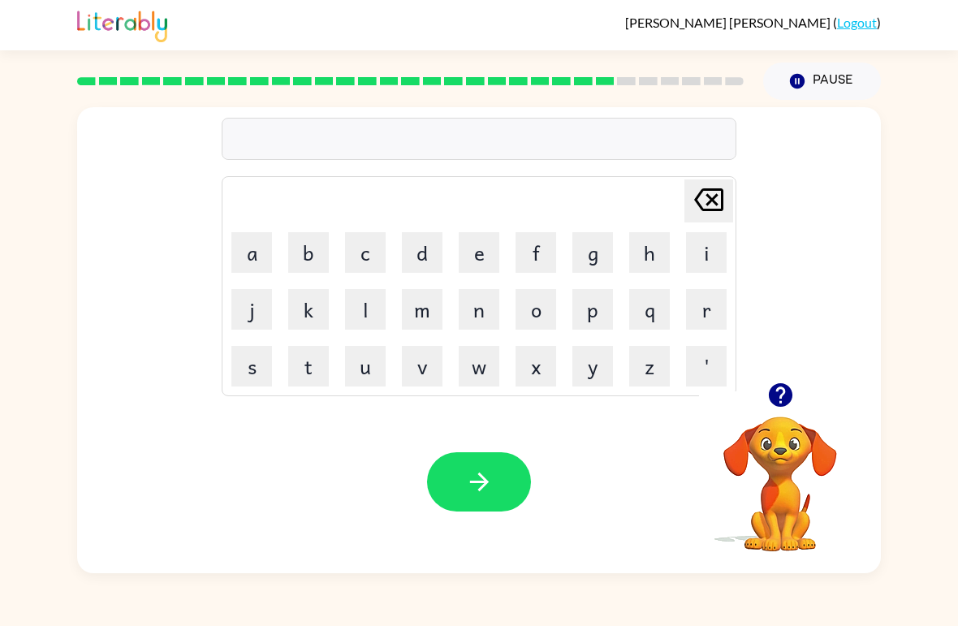
click at [462, 482] on button "button" at bounding box center [479, 481] width 104 height 59
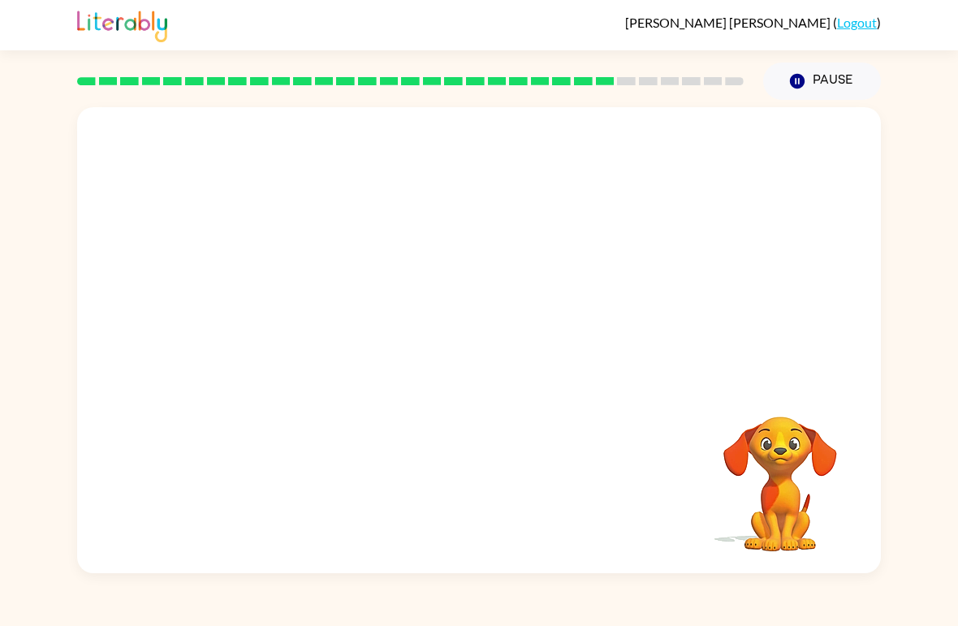
click at [436, 252] on div "Your browser must support playing .mp4 files to use Literably. Please try using…" at bounding box center [479, 340] width 804 height 466
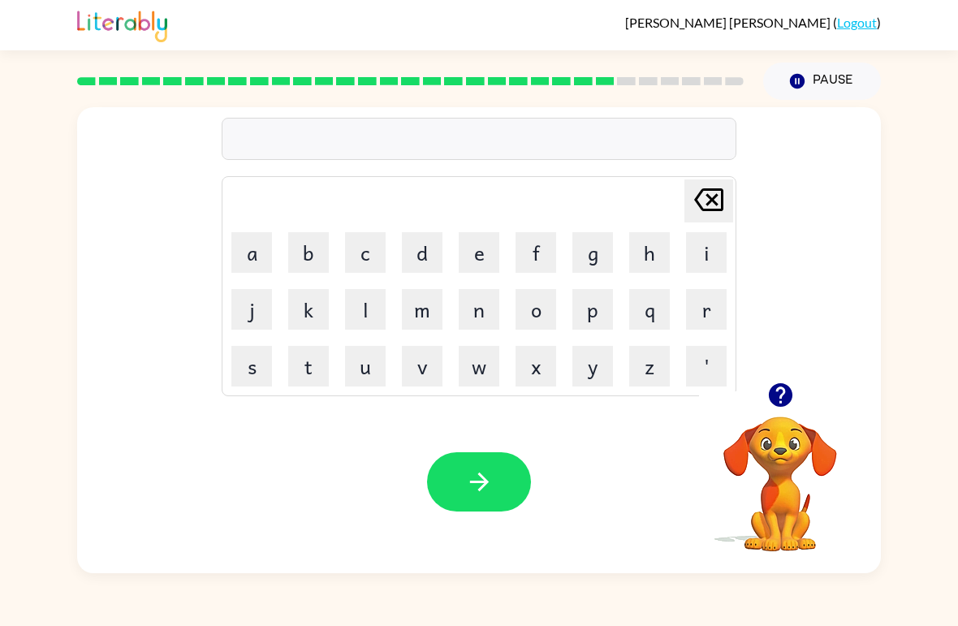
click at [458, 498] on button "button" at bounding box center [479, 481] width 104 height 59
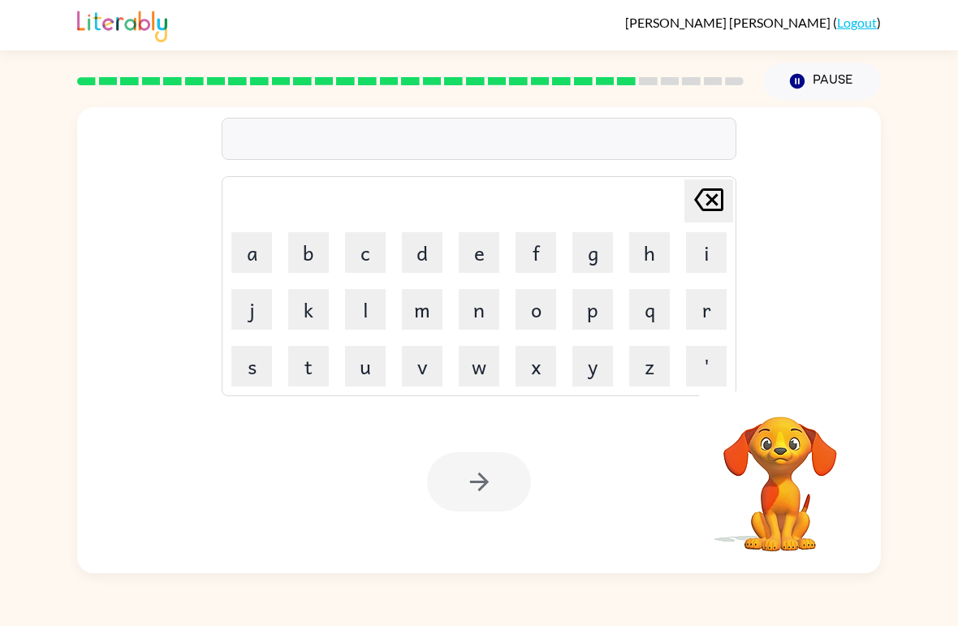
click at [369, 377] on button "u" at bounding box center [365, 366] width 41 height 41
click at [488, 304] on button "n" at bounding box center [479, 309] width 41 height 41
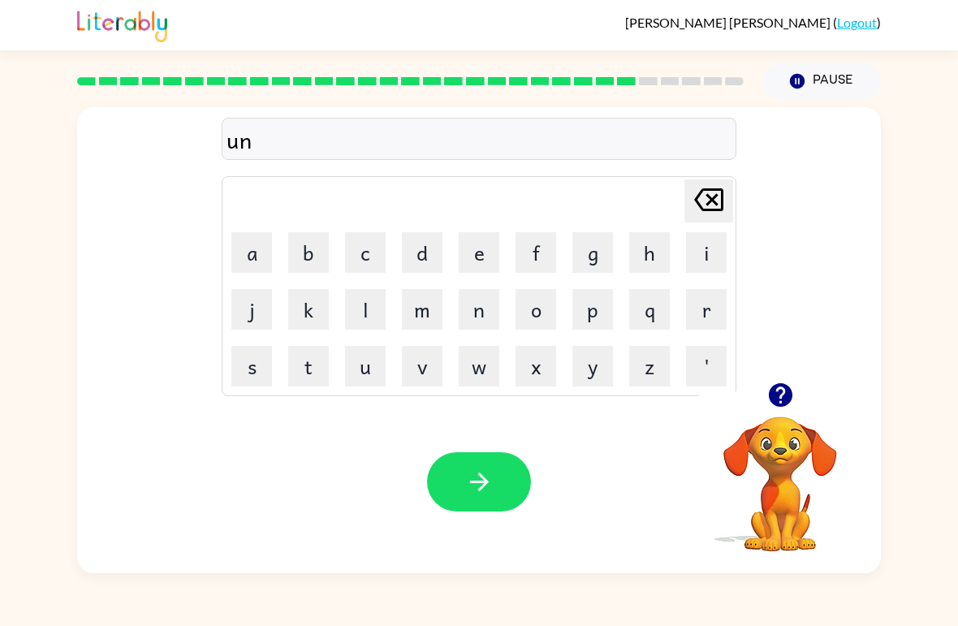
click at [520, 252] on button "f" at bounding box center [535, 252] width 41 height 41
click at [537, 307] on button "o" at bounding box center [535, 309] width 41 height 41
click at [429, 312] on button "m" at bounding box center [422, 309] width 41 height 41
click at [463, 497] on button "button" at bounding box center [479, 481] width 104 height 59
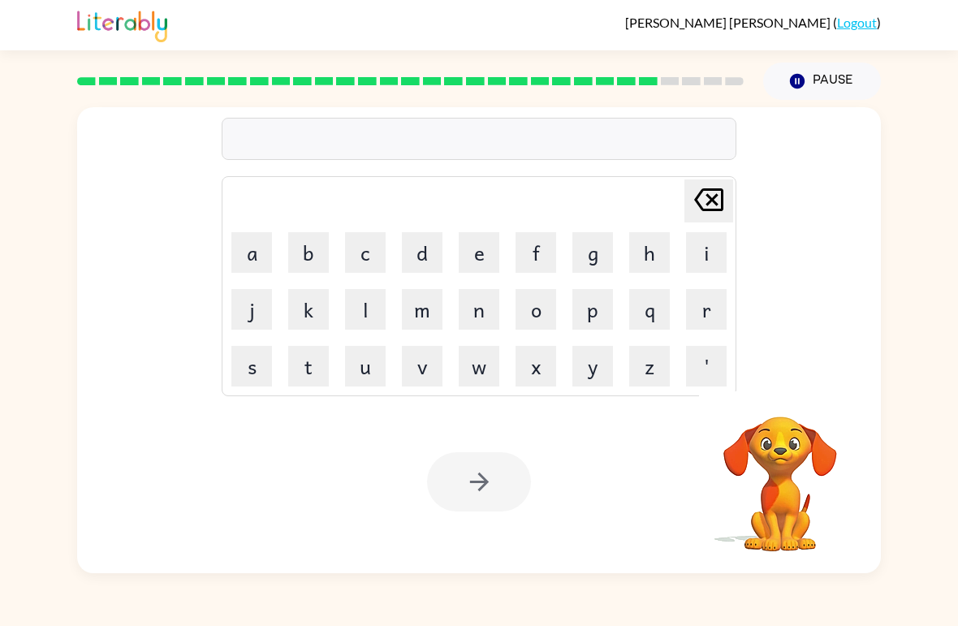
click at [382, 252] on button "c" at bounding box center [365, 252] width 41 height 41
click at [252, 239] on button "a" at bounding box center [251, 252] width 41 height 41
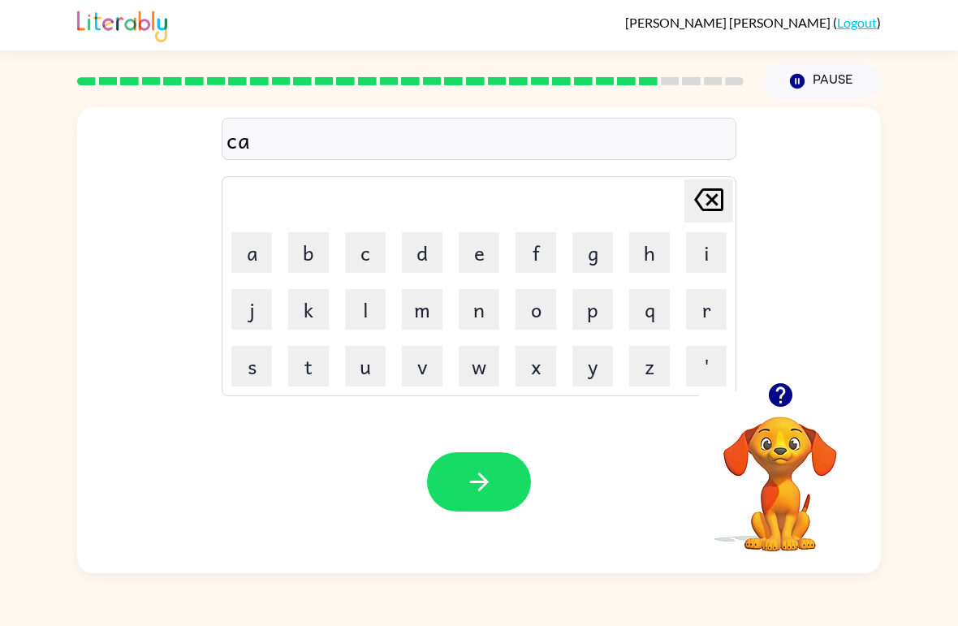
click at [477, 478] on icon "button" at bounding box center [479, 482] width 28 height 28
click at [514, 472] on button "button" at bounding box center [479, 481] width 104 height 59
click at [502, 497] on button "button" at bounding box center [479, 481] width 104 height 59
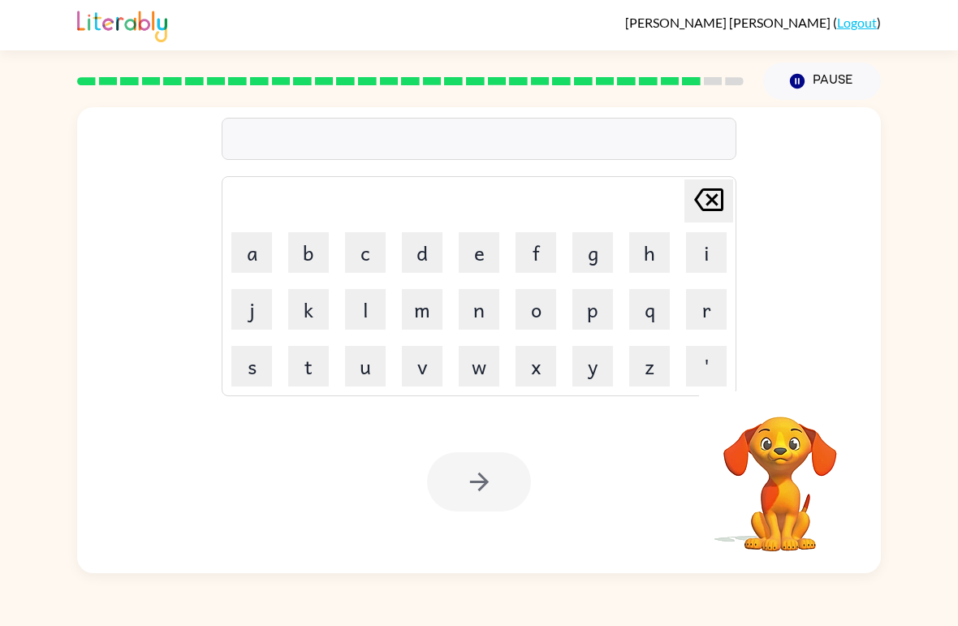
click at [951, 291] on div "[PERSON_NAME] last character input a b c d e f g h i j k l m n o p q r s t u v …" at bounding box center [479, 336] width 958 height 473
click at [652, 373] on button "z" at bounding box center [649, 366] width 41 height 41
click at [703, 196] on icon "[PERSON_NAME] last character input" at bounding box center [708, 199] width 39 height 39
click at [513, 495] on button "button" at bounding box center [479, 481] width 104 height 59
click at [466, 476] on icon "button" at bounding box center [479, 482] width 28 height 28
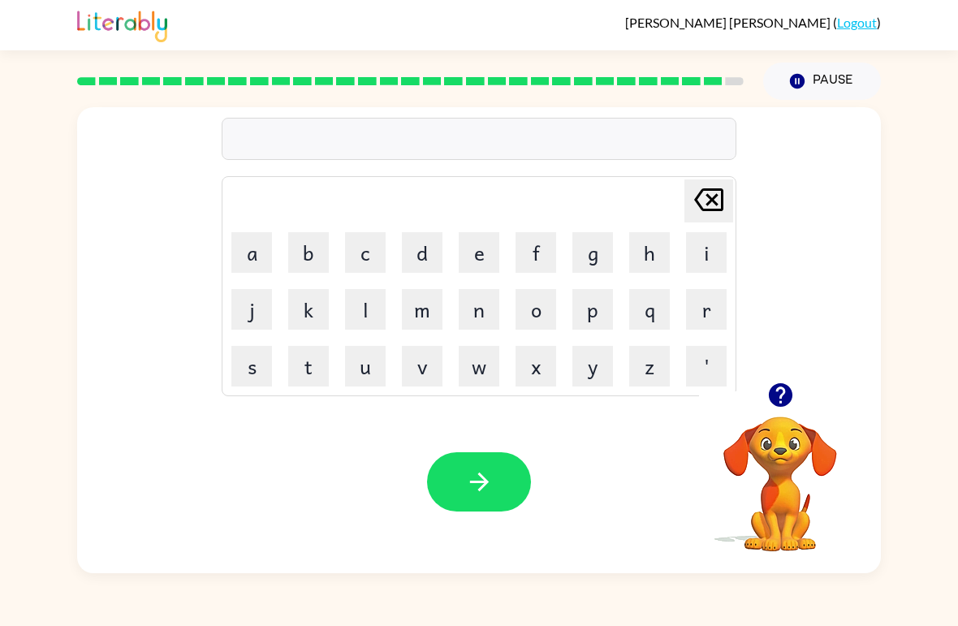
click at [297, 329] on button "k" at bounding box center [308, 309] width 41 height 41
click at [462, 485] on button "button" at bounding box center [479, 481] width 104 height 59
